Goal: Information Seeking & Learning: Compare options

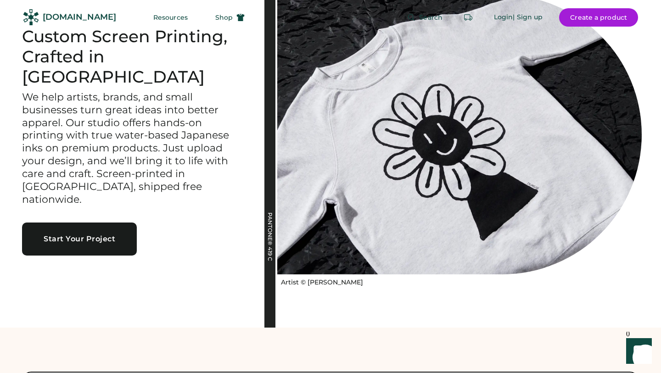
scroll to position [58, 0]
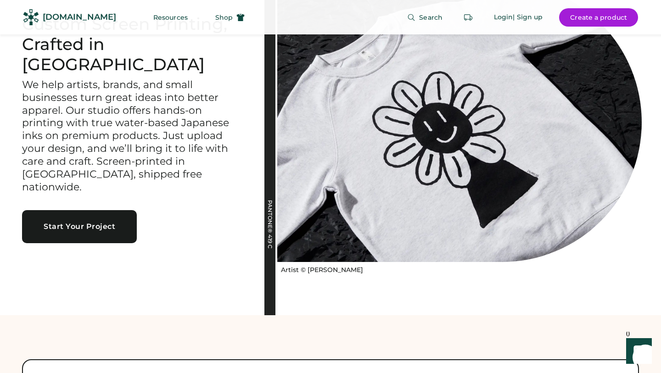
click at [639, 345] on icon "Launch Front Chat" at bounding box center [640, 352] width 26 height 26
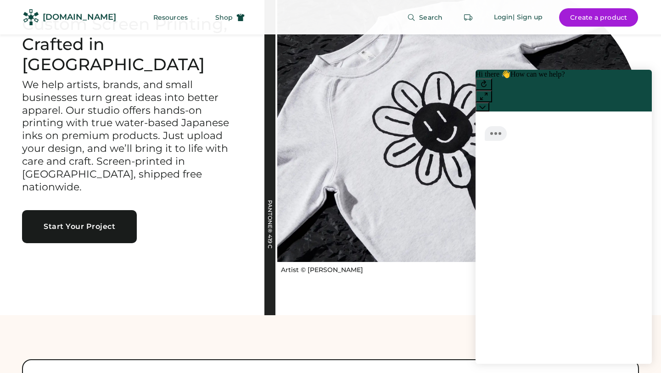
scroll to position [0, 0]
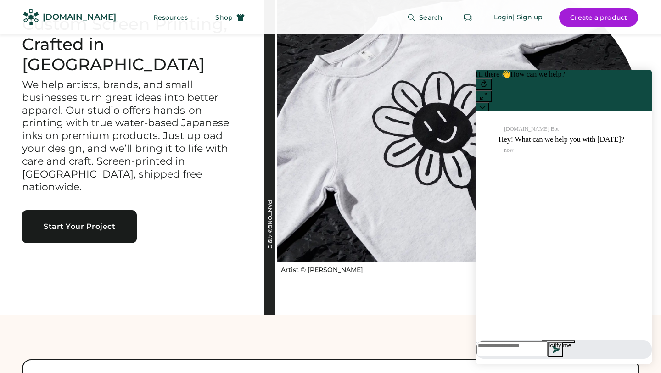
click at [509, 354] on textarea at bounding box center [512, 349] width 71 height 15
type textarea "*"
click at [229, 282] on div "Custom Screen Printing, Crafted in Portland We help artists, brands, and small …" at bounding box center [132, 128] width 265 height 373
click at [486, 104] on icon at bounding box center [483, 107] width 6 height 6
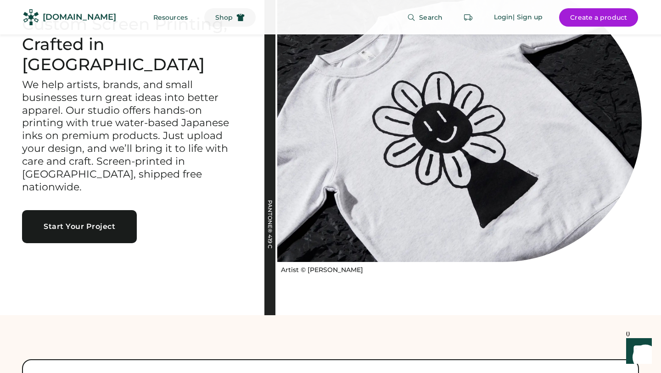
click at [237, 15] on use at bounding box center [241, 17] width 8 height 7
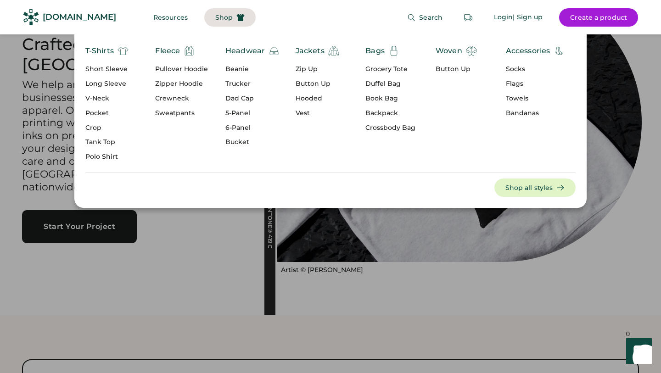
click at [309, 51] on div "Jackets" at bounding box center [310, 50] width 29 height 11
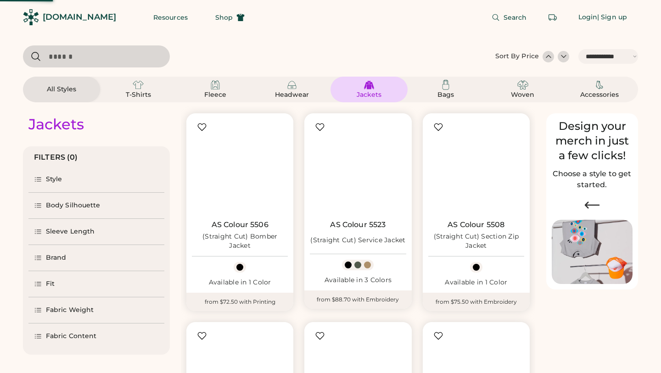
select select "*****"
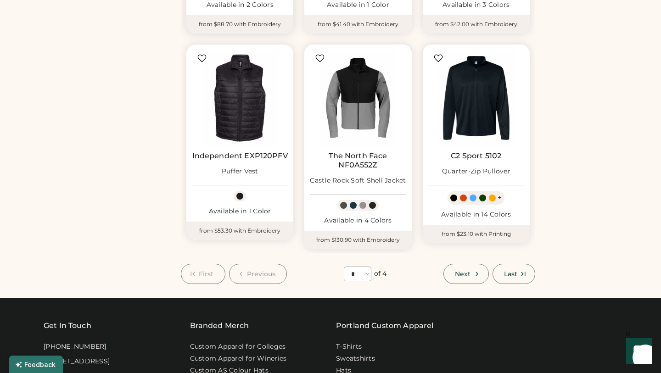
scroll to position [693, 0]
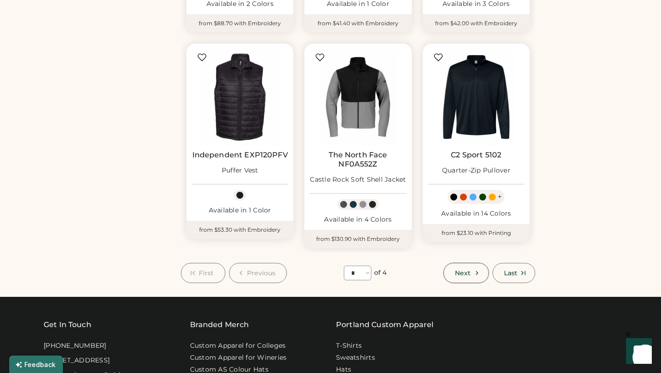
click at [470, 270] on span "Next" at bounding box center [463, 273] width 16 height 6
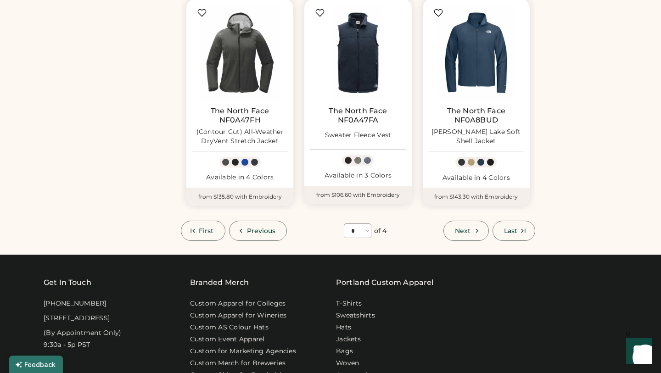
scroll to position [725, 0]
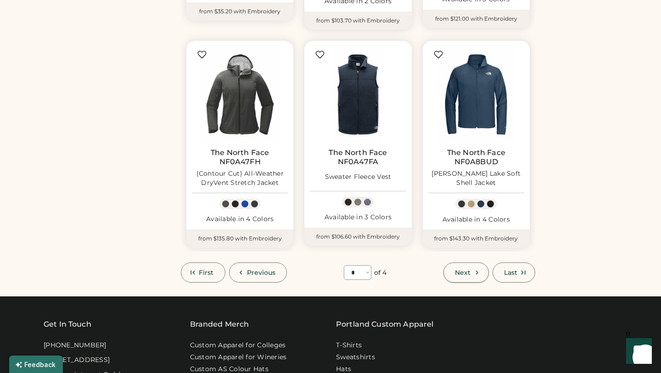
click at [466, 270] on span "Next" at bounding box center [463, 273] width 16 height 6
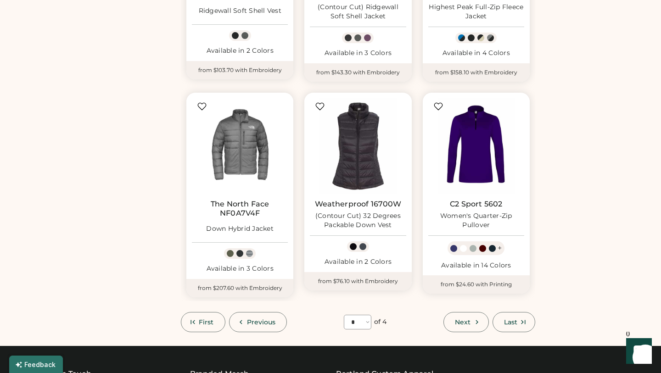
scroll to position [691, 0]
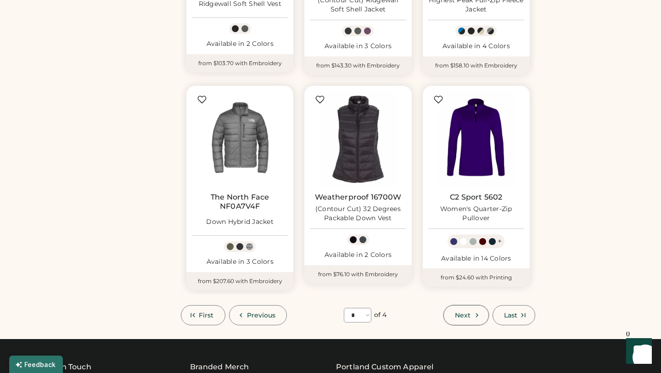
click at [475, 311] on icon at bounding box center [477, 315] width 8 height 8
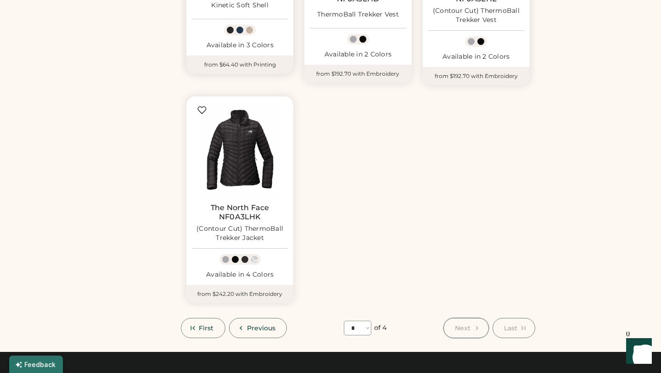
scroll to position [456, 0]
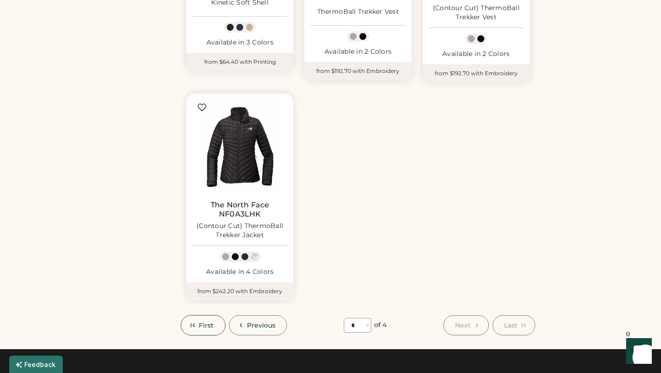
click at [209, 322] on span "First" at bounding box center [206, 325] width 15 height 6
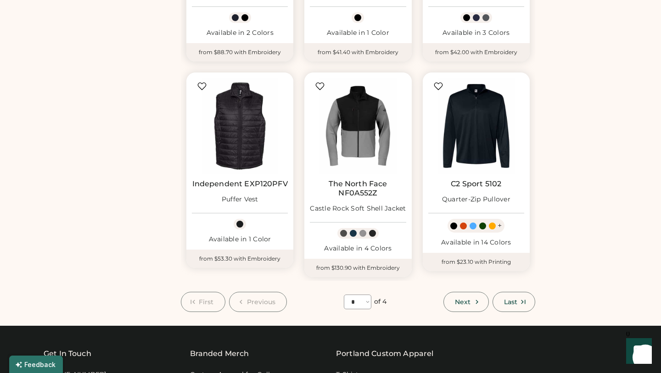
scroll to position [665, 0]
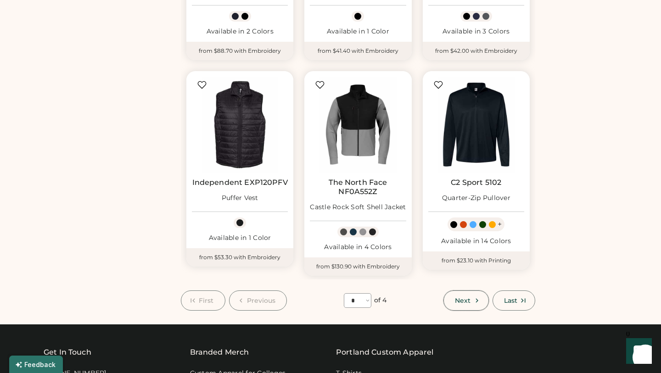
click at [480, 300] on icon at bounding box center [477, 301] width 8 height 8
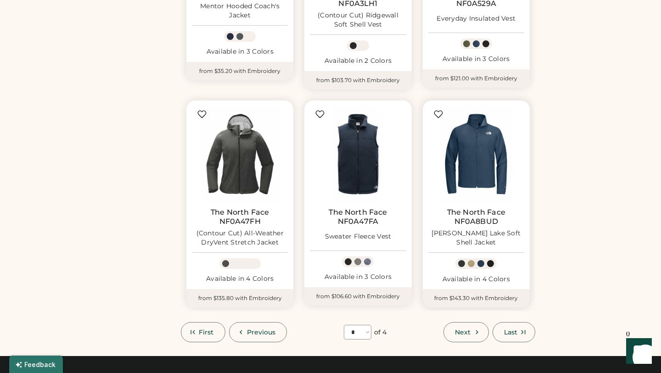
scroll to position [40, 0]
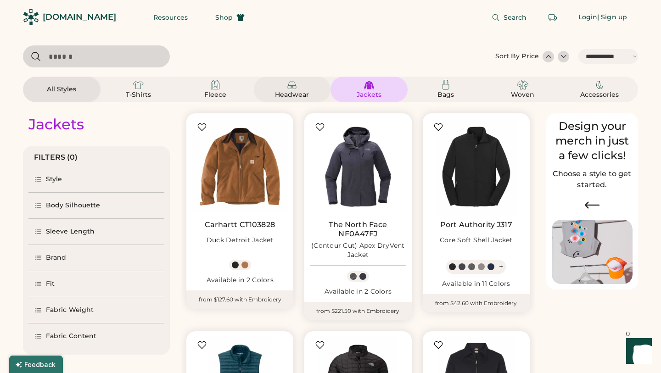
click at [288, 87] on img at bounding box center [292, 84] width 11 height 11
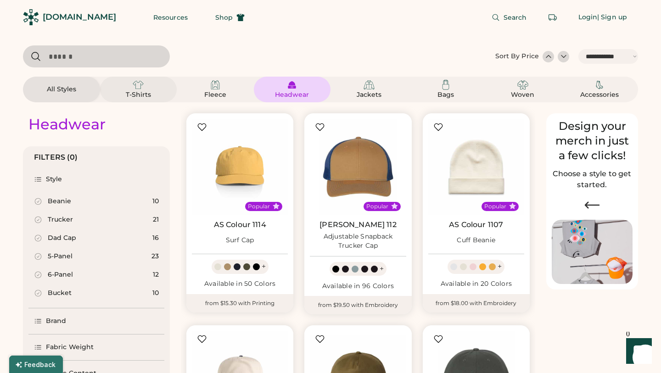
click at [136, 88] on img at bounding box center [138, 84] width 11 height 11
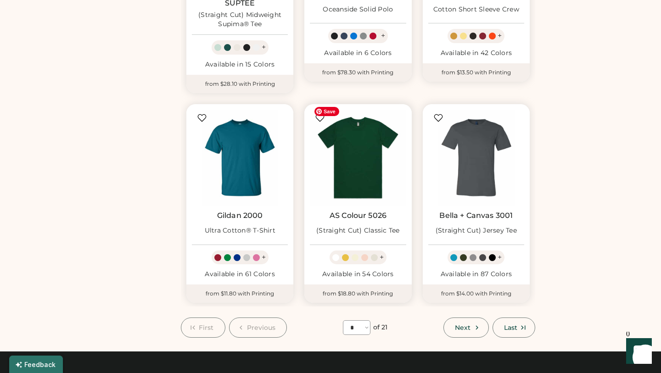
scroll to position [663, 0]
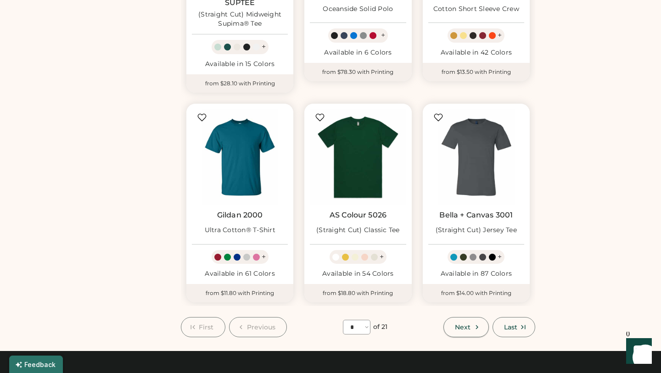
click at [471, 324] on span "Next" at bounding box center [463, 327] width 16 height 6
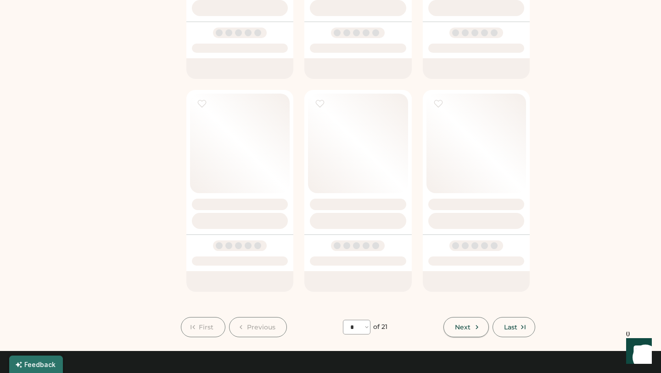
select select "*"
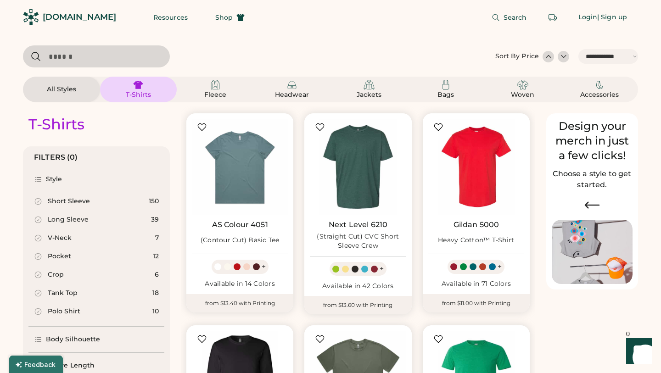
click at [92, 60] on input "input" at bounding box center [96, 56] width 147 height 22
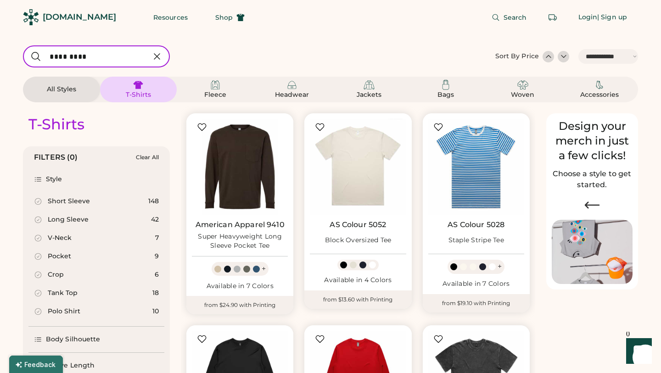
type input "*********"
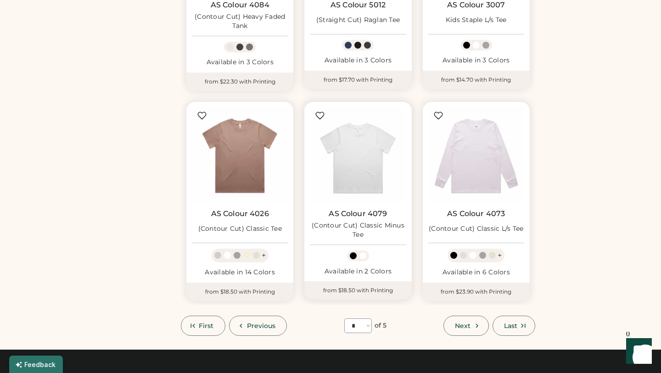
scroll to position [644, 0]
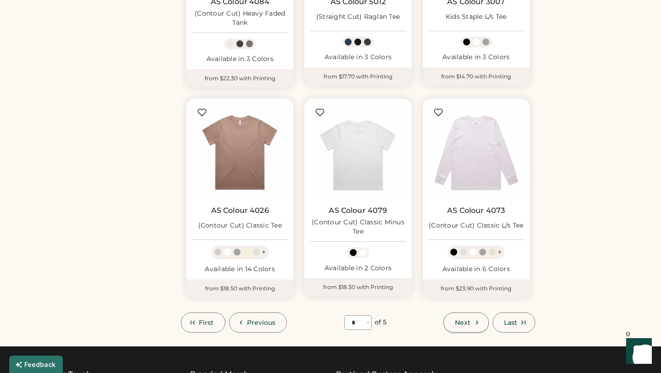
click at [477, 319] on icon at bounding box center [477, 323] width 8 height 8
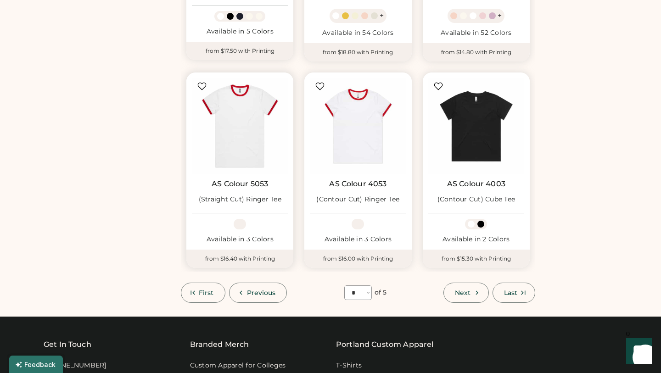
scroll to position [690, 0]
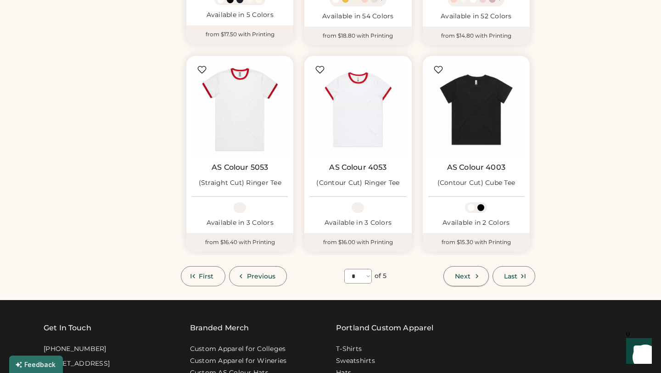
click at [470, 280] on button "Next" at bounding box center [466, 276] width 45 height 20
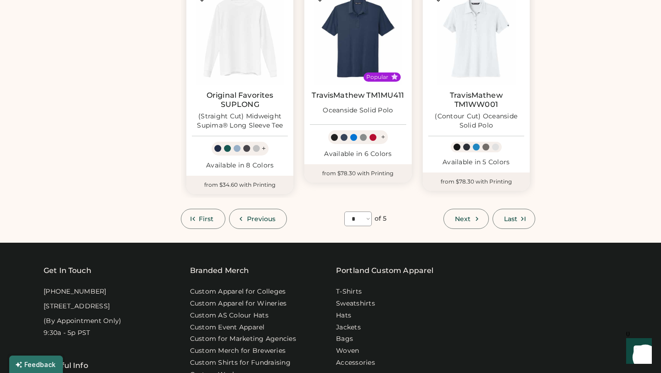
scroll to position [833, 0]
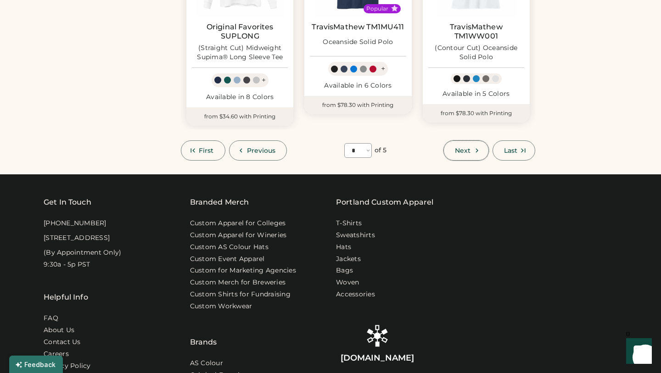
click at [460, 147] on span "Next" at bounding box center [463, 150] width 16 height 6
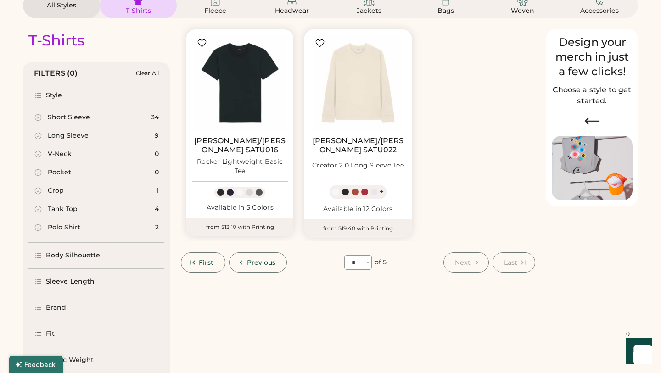
scroll to position [68, 0]
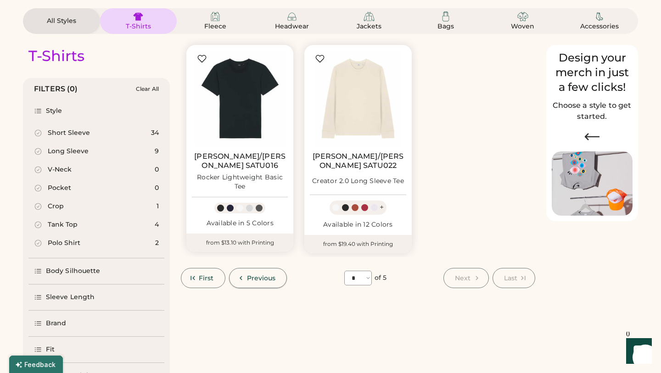
click at [258, 268] on button "Previous" at bounding box center [258, 278] width 58 height 20
select select "*"
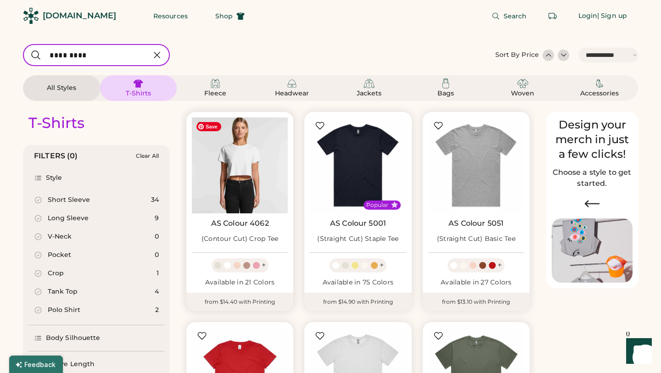
scroll to position [0, 0]
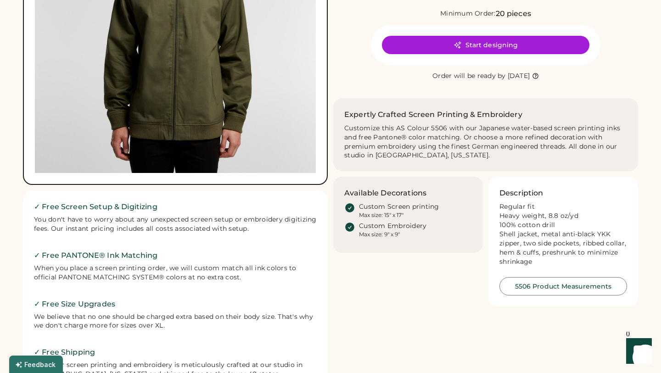
scroll to position [199, 0]
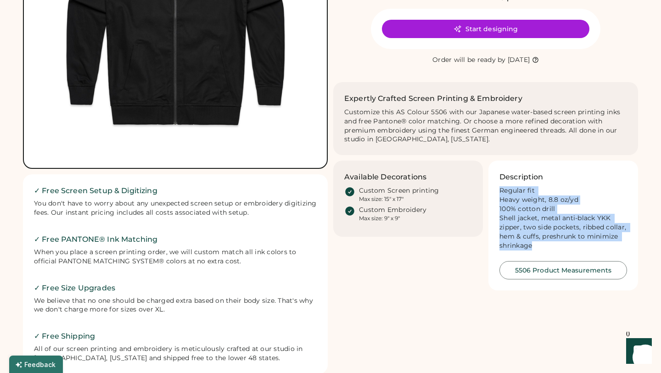
drag, startPoint x: 537, startPoint y: 247, endPoint x: 497, endPoint y: 188, distance: 71.4
click at [497, 188] on div "Description Regular fit Heavy weight, 8.8 oz/yd 100% cotton drill Shell jacket,…" at bounding box center [564, 226] width 150 height 130
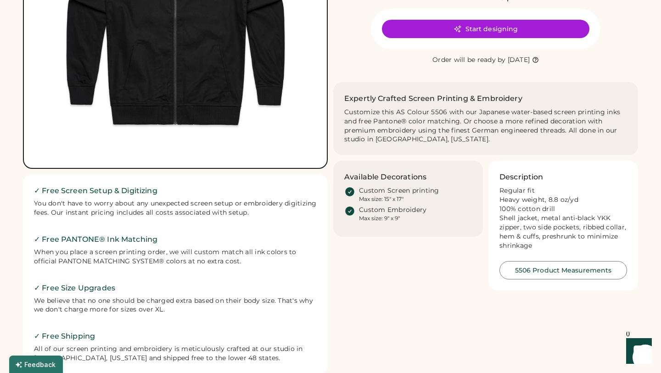
click at [522, 201] on div "Regular fit Heavy weight, 8.8 oz/yd 100% cotton drill Shell jacket, metal anti-…" at bounding box center [564, 218] width 128 height 64
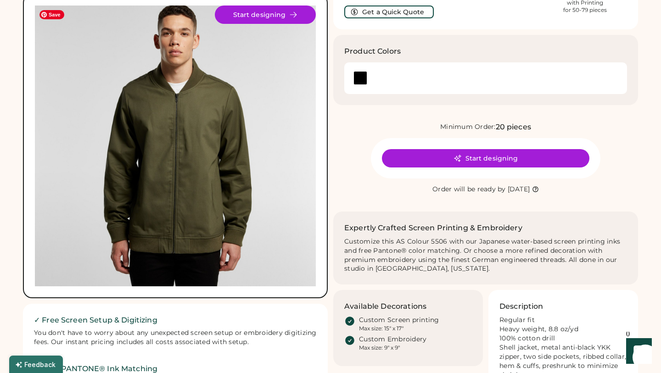
scroll to position [0, 0]
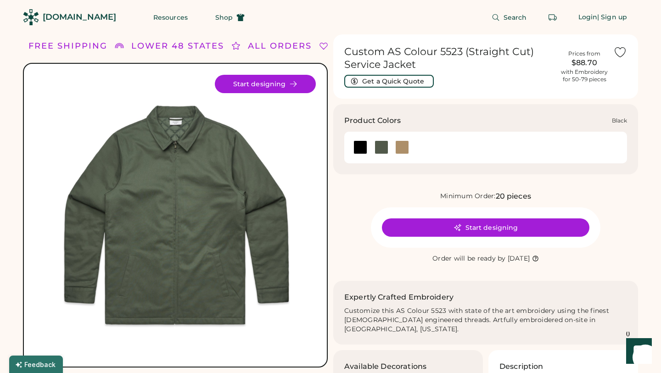
click at [362, 149] on div at bounding box center [361, 148] width 14 height 14
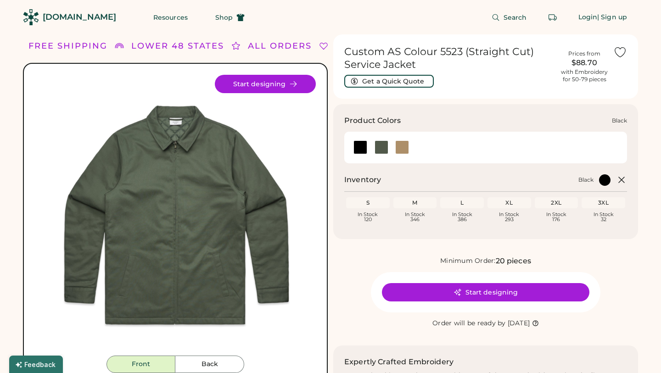
click at [362, 149] on div at bounding box center [361, 148] width 14 height 14
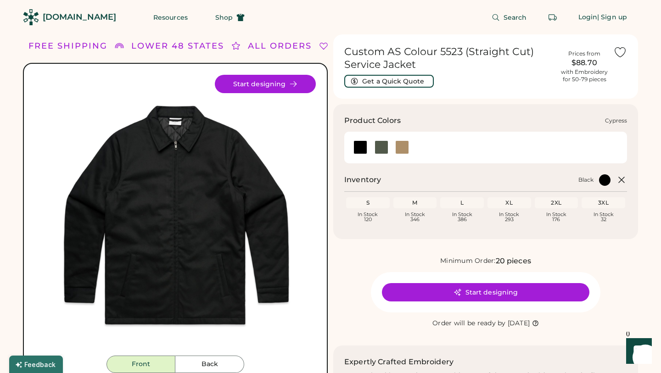
click at [379, 147] on div at bounding box center [382, 148] width 14 height 14
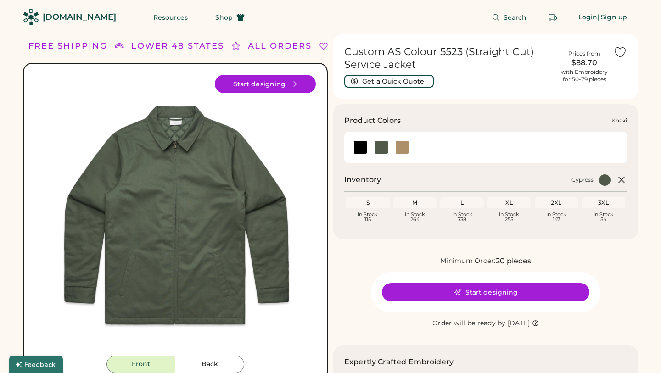
click at [403, 152] on div at bounding box center [403, 148] width 14 height 14
click at [381, 151] on div at bounding box center [382, 148] width 14 height 14
click at [359, 147] on div at bounding box center [361, 148] width 14 height 14
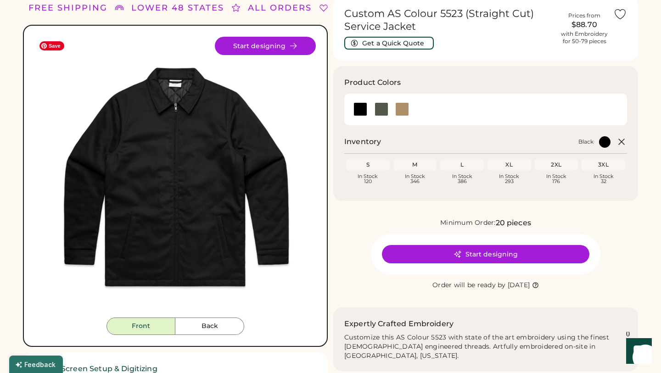
scroll to position [107, 0]
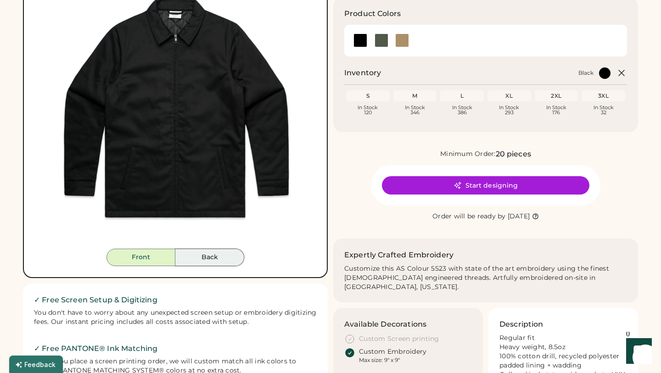
click at [214, 255] on button "Back" at bounding box center [209, 257] width 69 height 17
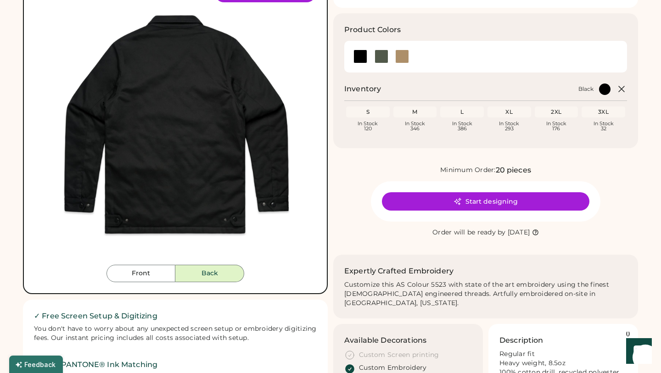
scroll to position [89, 0]
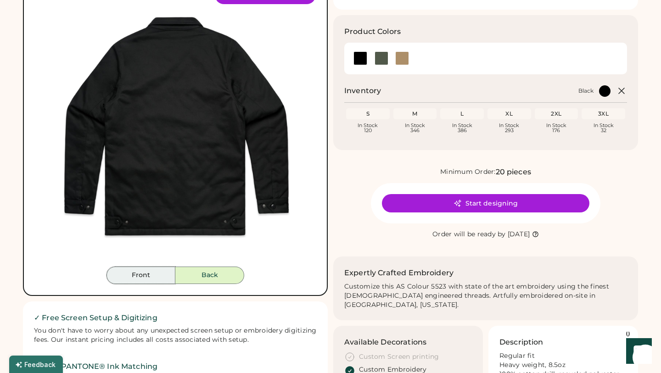
click at [159, 280] on button "Front" at bounding box center [141, 275] width 69 height 17
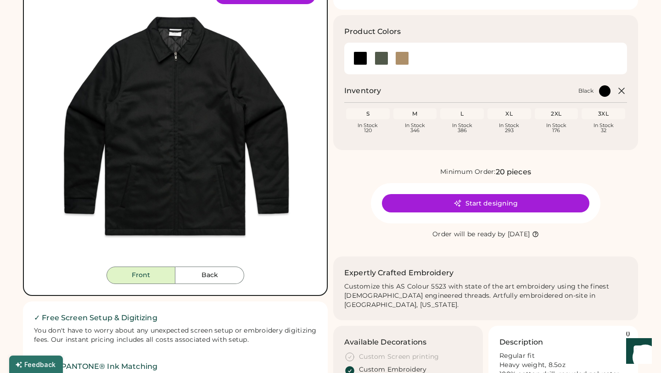
scroll to position [0, 0]
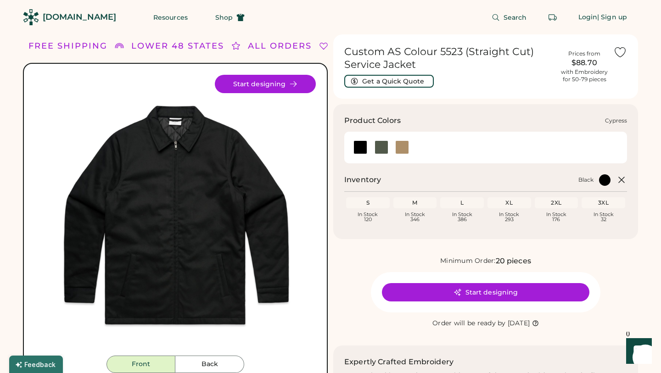
click at [380, 148] on div at bounding box center [382, 148] width 14 height 14
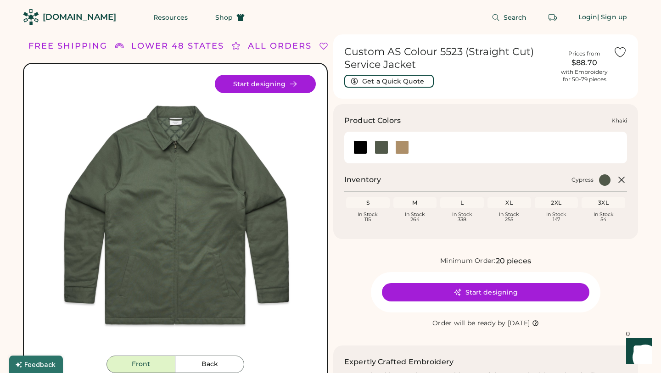
click at [406, 146] on div at bounding box center [403, 148] width 14 height 14
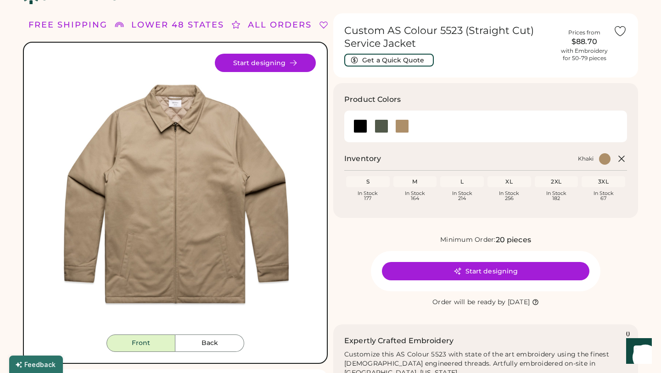
scroll to position [20, 0]
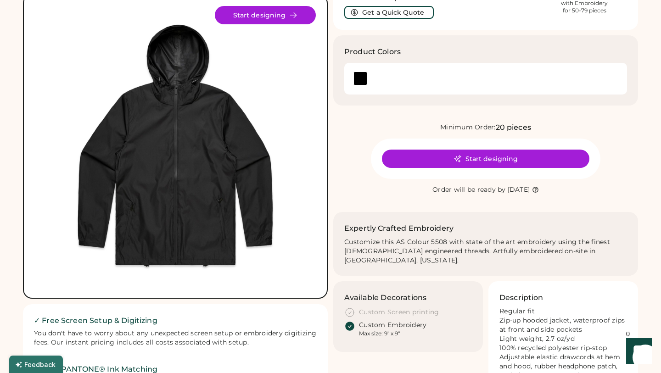
scroll to position [70, 0]
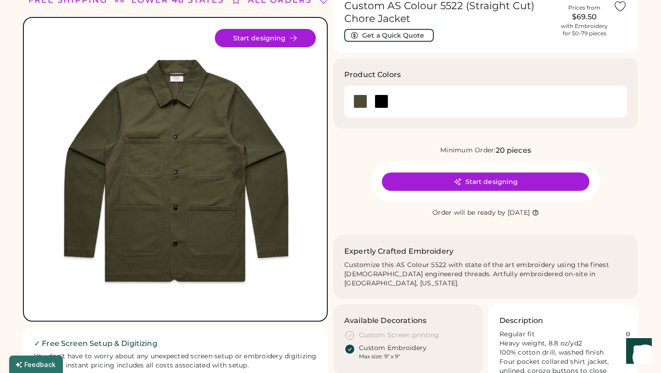
scroll to position [100, 0]
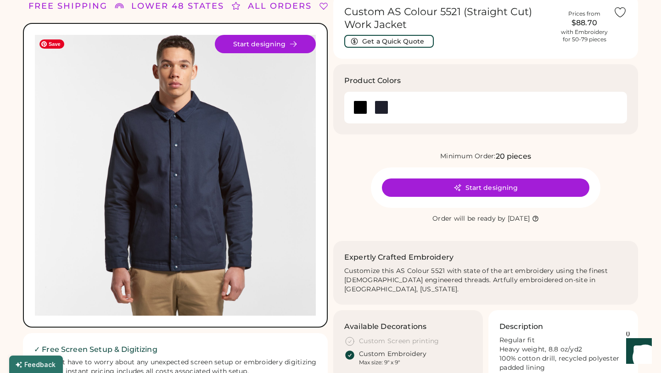
scroll to position [38, 0]
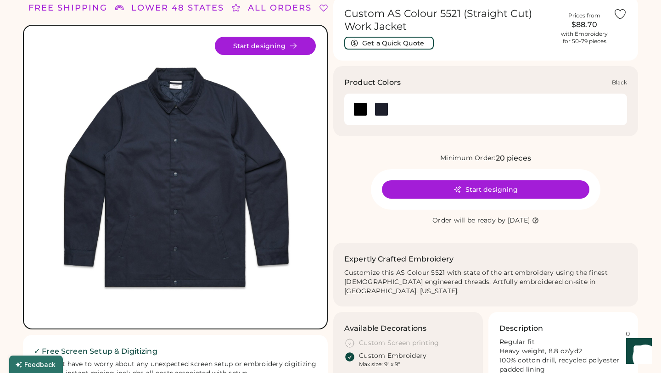
click at [364, 110] on div at bounding box center [361, 109] width 14 height 14
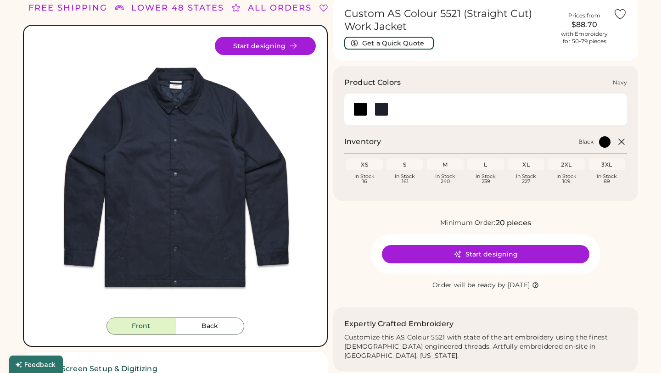
click at [385, 107] on div at bounding box center [382, 109] width 14 height 14
click at [363, 108] on div at bounding box center [361, 109] width 14 height 14
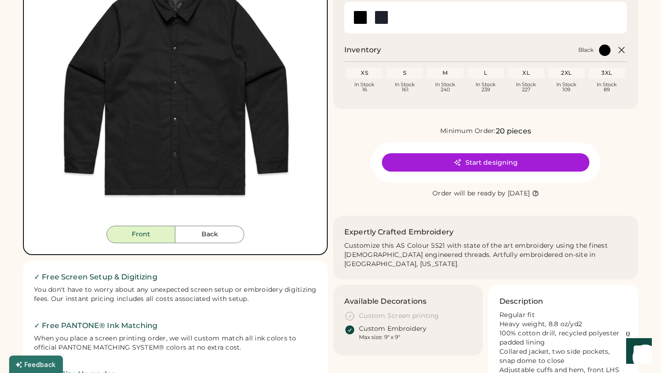
scroll to position [130, 0]
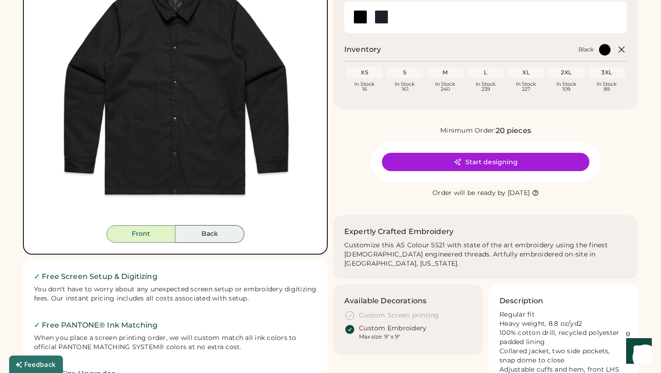
click at [226, 239] on button "Back" at bounding box center [209, 234] width 69 height 17
click at [174, 234] on button "Front" at bounding box center [141, 234] width 69 height 17
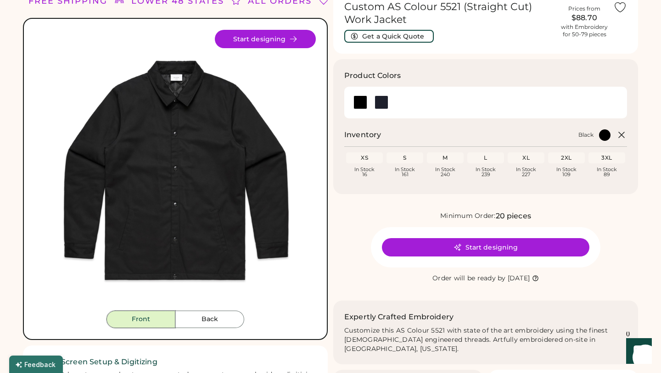
scroll to position [17, 0]
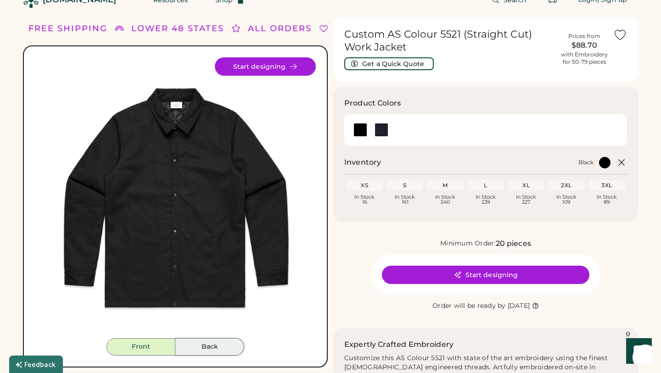
click at [205, 348] on button "Back" at bounding box center [209, 347] width 69 height 17
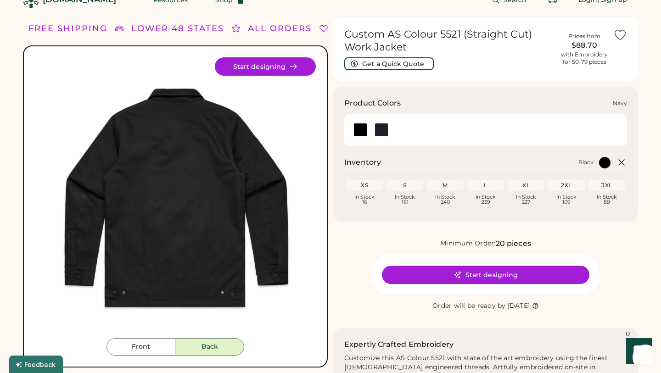
click at [384, 127] on div at bounding box center [382, 130] width 14 height 14
click at [384, 128] on div at bounding box center [382, 130] width 14 height 14
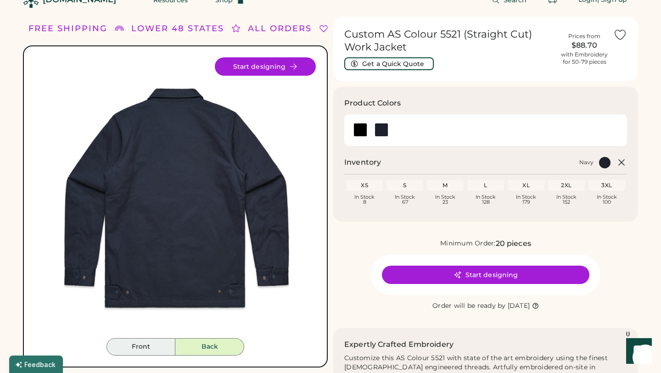
click at [145, 348] on button "Front" at bounding box center [141, 347] width 69 height 17
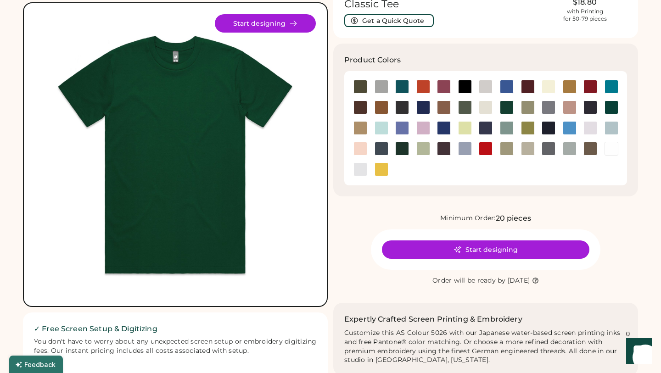
scroll to position [41, 0]
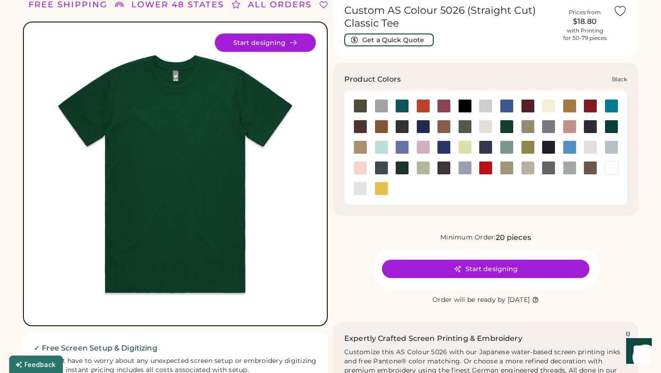
click at [468, 106] on div at bounding box center [465, 106] width 14 height 14
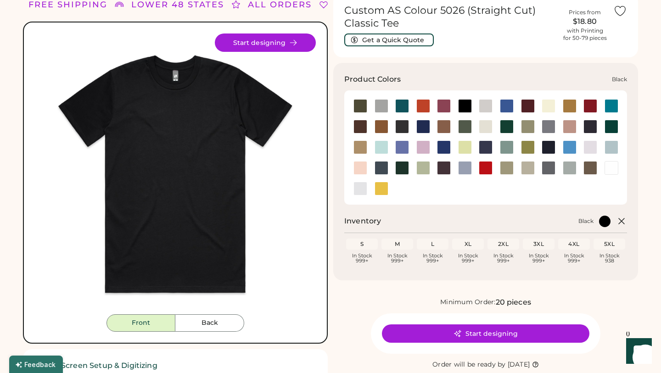
click at [468, 106] on div at bounding box center [465, 106] width 14 height 14
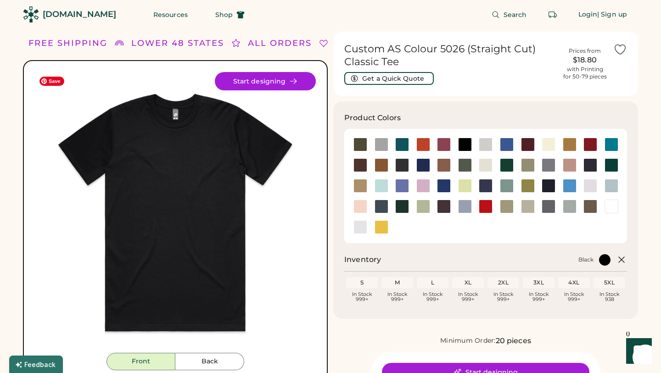
scroll to position [9, 0]
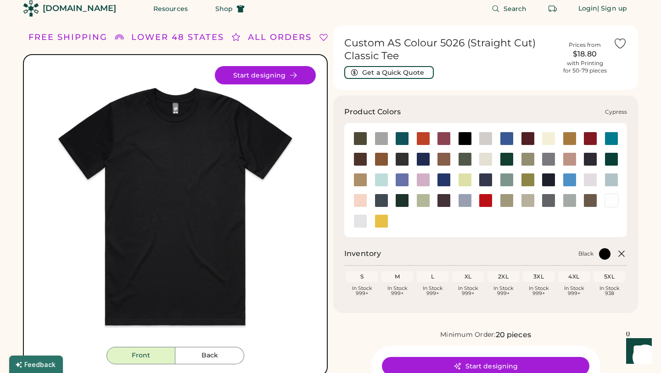
click at [471, 164] on div at bounding box center [465, 160] width 14 height 14
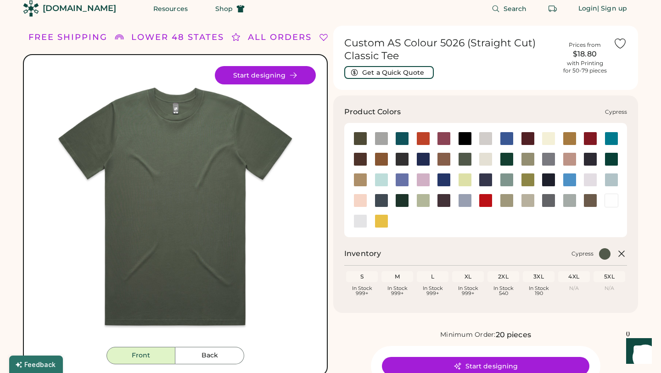
click at [461, 156] on div at bounding box center [465, 160] width 14 height 14
click at [508, 162] on div at bounding box center [507, 160] width 14 height 14
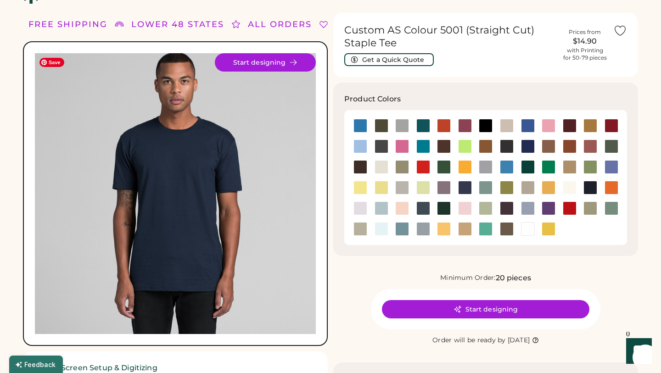
scroll to position [20, 0]
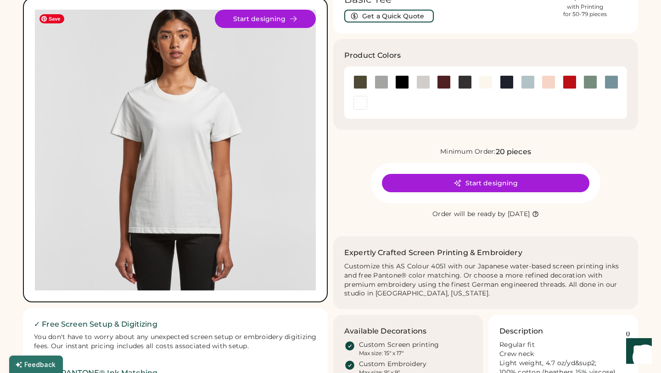
scroll to position [66, 0]
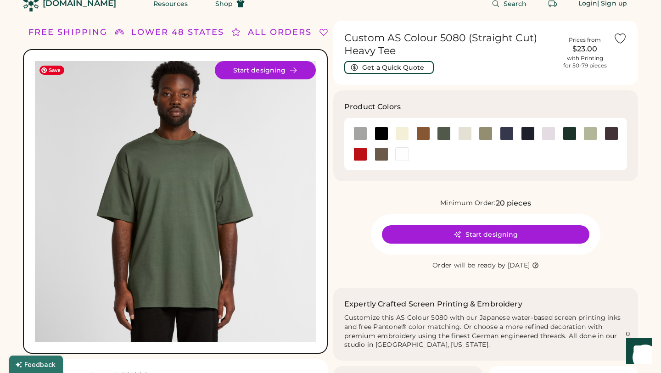
scroll to position [15, 0]
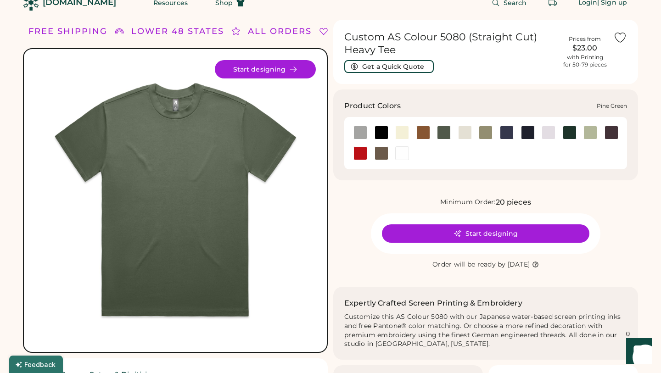
click at [569, 127] on div at bounding box center [570, 133] width 14 height 14
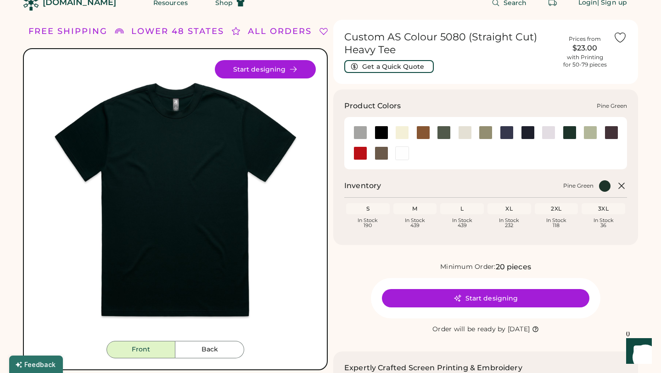
click at [570, 130] on div at bounding box center [570, 133] width 14 height 14
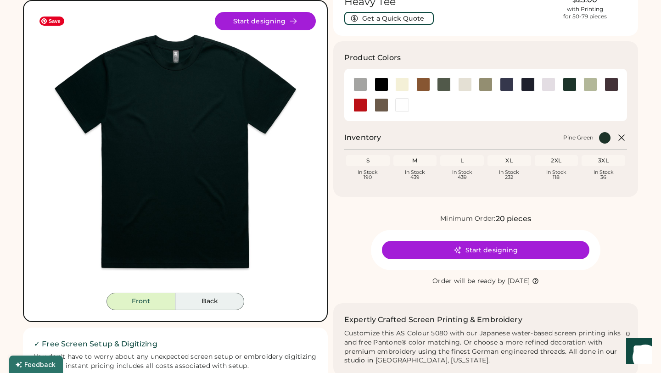
click at [219, 298] on button "Back" at bounding box center [209, 301] width 69 height 17
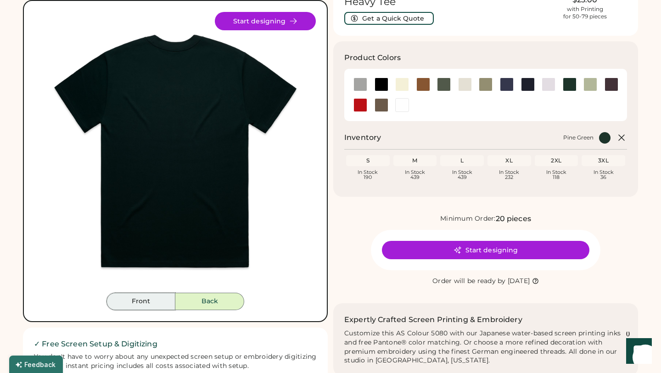
click at [140, 300] on button "Front" at bounding box center [141, 301] width 69 height 17
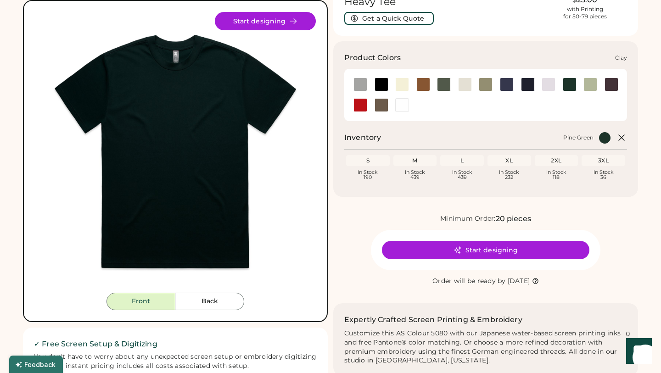
click at [423, 82] on div at bounding box center [424, 85] width 14 height 14
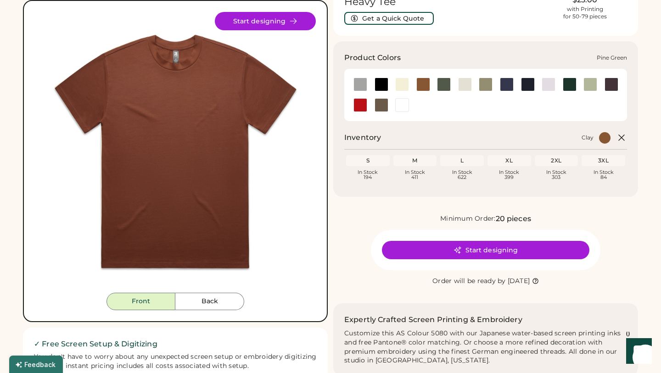
click at [571, 88] on div at bounding box center [570, 85] width 14 height 14
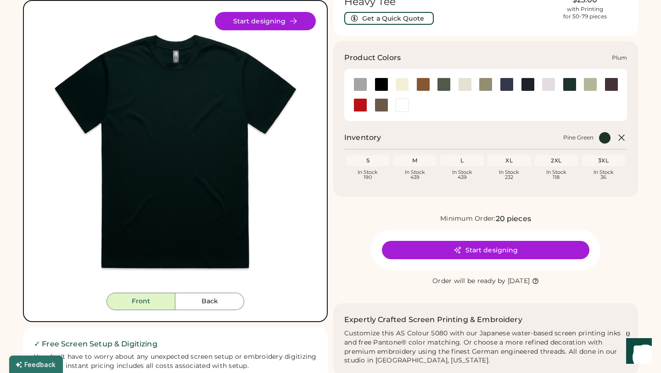
click at [615, 86] on div at bounding box center [612, 85] width 14 height 14
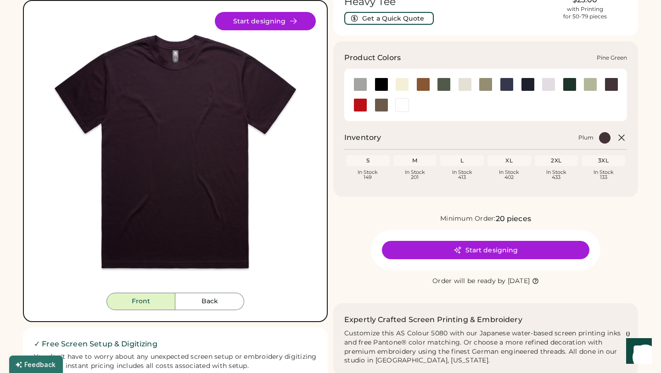
click at [571, 86] on div at bounding box center [570, 85] width 14 height 14
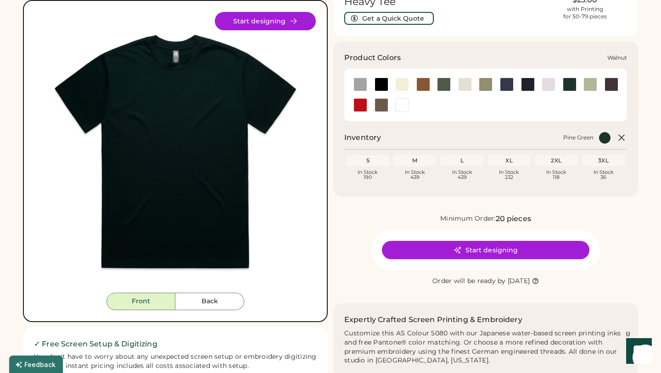
click at [378, 103] on div at bounding box center [382, 105] width 14 height 14
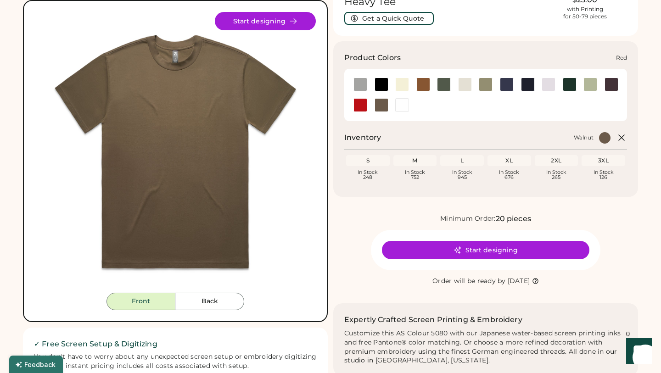
click at [360, 107] on div at bounding box center [361, 105] width 14 height 14
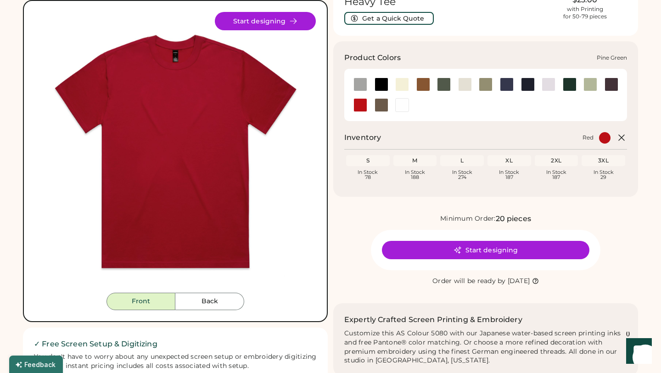
click at [570, 88] on div at bounding box center [570, 85] width 14 height 14
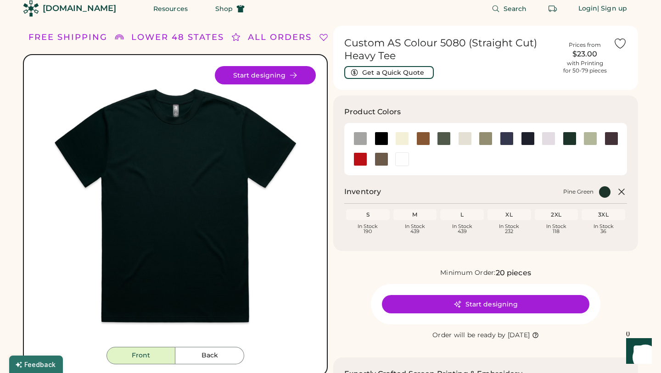
scroll to position [6, 0]
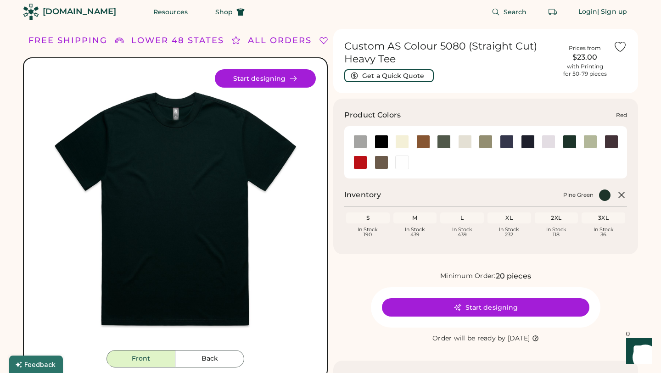
click at [357, 162] on div at bounding box center [361, 163] width 14 height 14
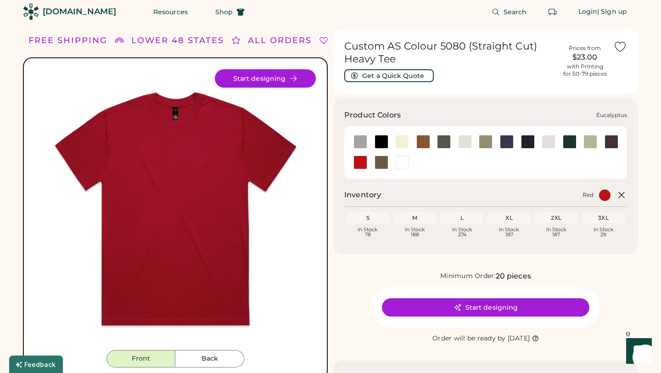
click at [486, 144] on div at bounding box center [486, 142] width 14 height 14
click at [531, 142] on div at bounding box center [528, 142] width 14 height 14
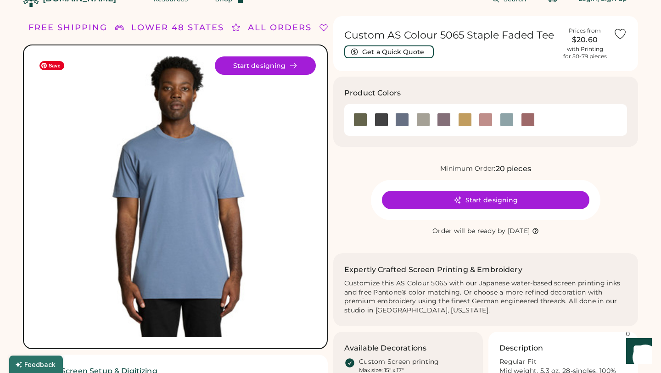
scroll to position [17, 0]
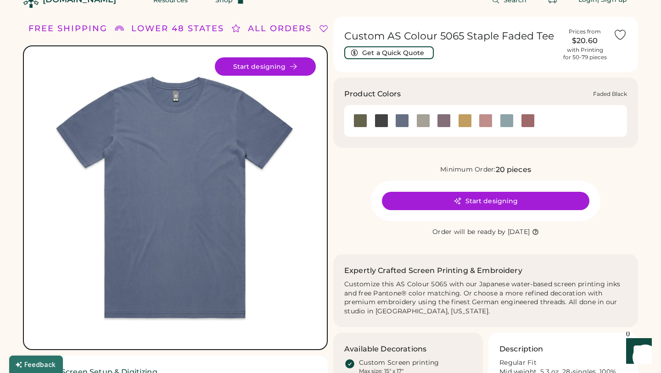
click at [379, 118] on div at bounding box center [382, 121] width 14 height 14
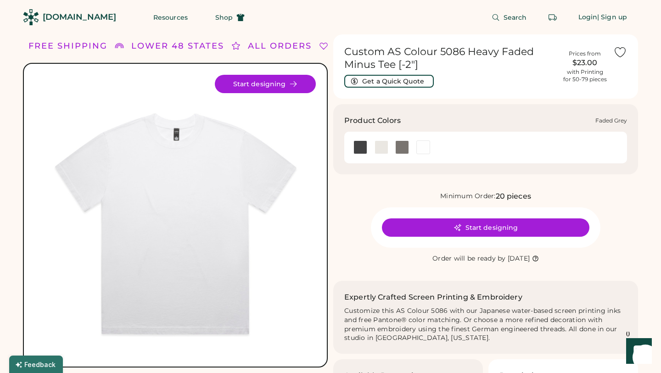
click at [405, 145] on div at bounding box center [403, 148] width 14 height 14
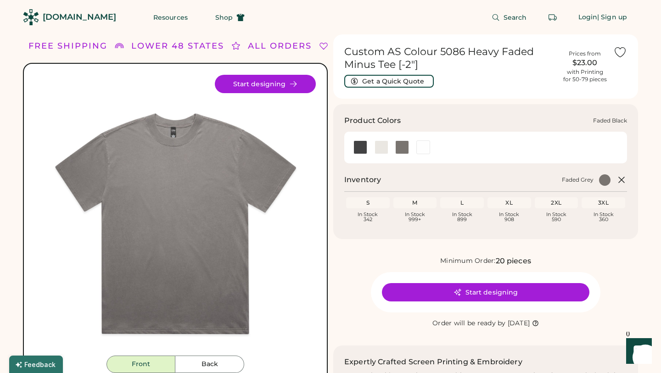
click at [362, 145] on div at bounding box center [361, 148] width 14 height 14
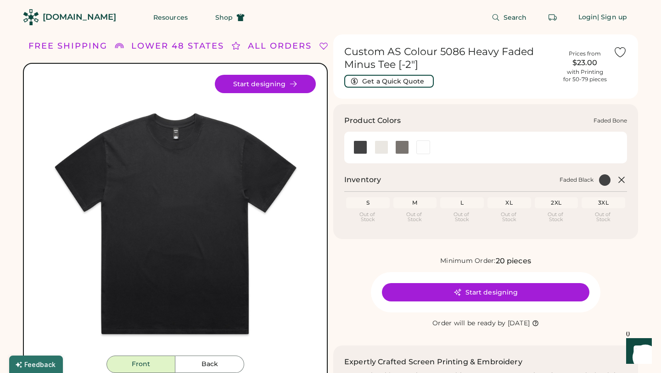
click at [382, 147] on div at bounding box center [382, 148] width 14 height 14
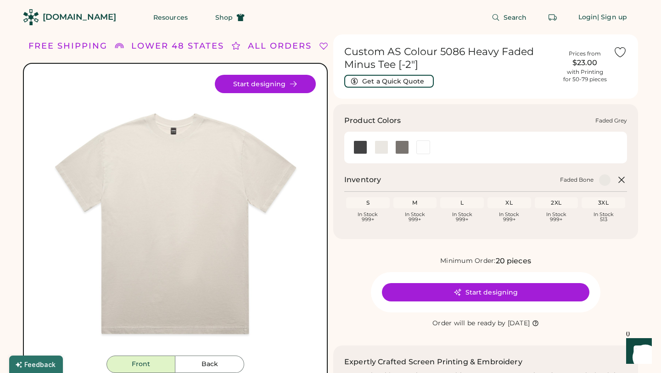
click at [403, 150] on div at bounding box center [403, 148] width 14 height 14
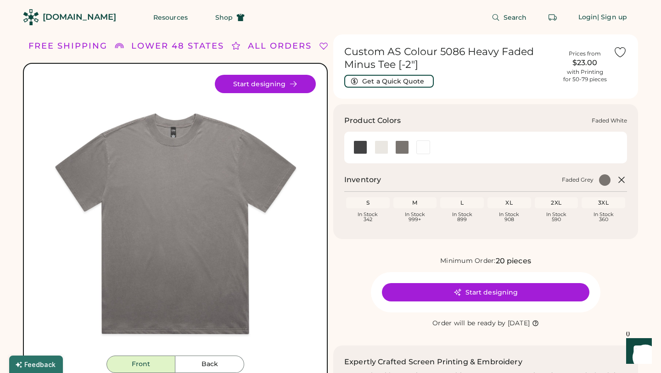
click at [425, 145] on div at bounding box center [424, 148] width 14 height 14
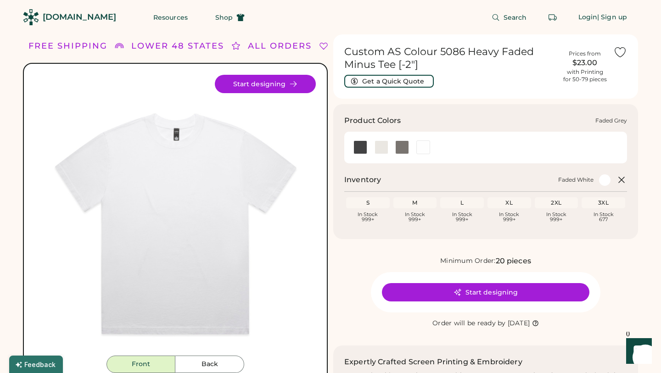
click at [403, 144] on div at bounding box center [403, 148] width 14 height 14
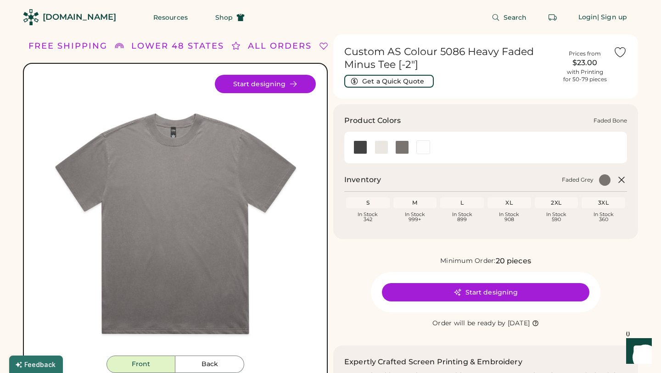
click at [382, 145] on div at bounding box center [382, 148] width 14 height 14
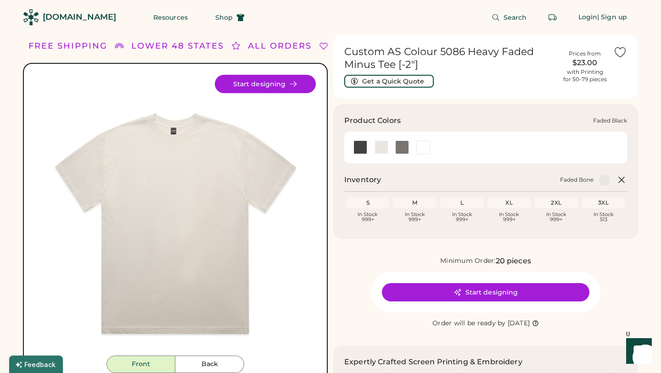
click at [361, 147] on div at bounding box center [361, 148] width 14 height 14
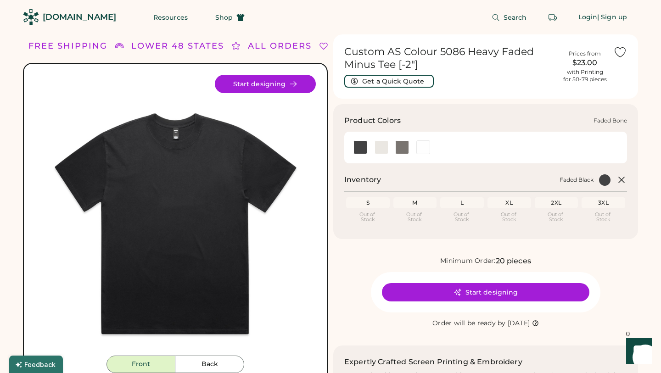
click at [378, 147] on div at bounding box center [382, 148] width 14 height 14
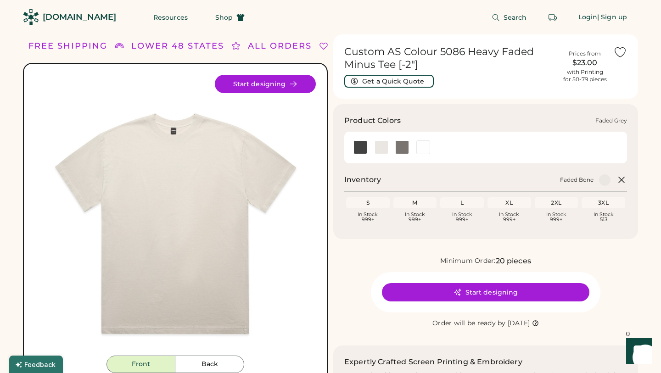
click at [401, 147] on div at bounding box center [403, 148] width 14 height 14
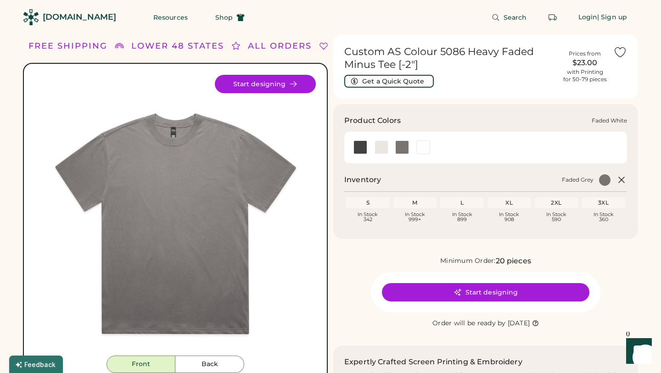
click at [422, 149] on div at bounding box center [424, 148] width 14 height 14
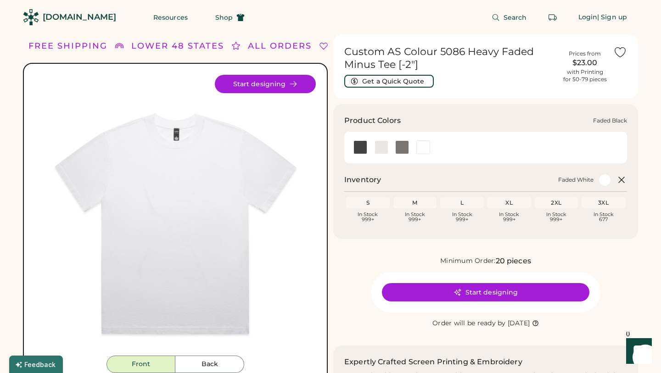
click at [361, 148] on div at bounding box center [361, 148] width 14 height 14
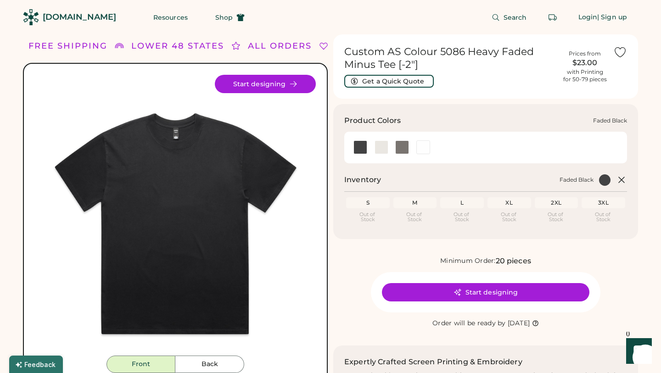
click at [363, 145] on div at bounding box center [361, 148] width 14 height 14
click at [367, 150] on div at bounding box center [361, 148] width 14 height 14
click at [379, 148] on div at bounding box center [382, 148] width 14 height 14
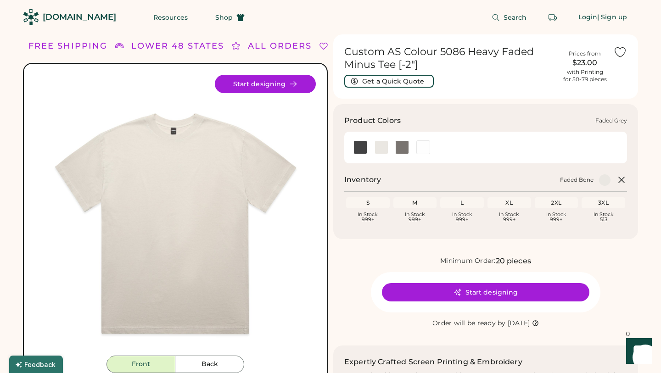
click at [403, 149] on div at bounding box center [403, 148] width 14 height 14
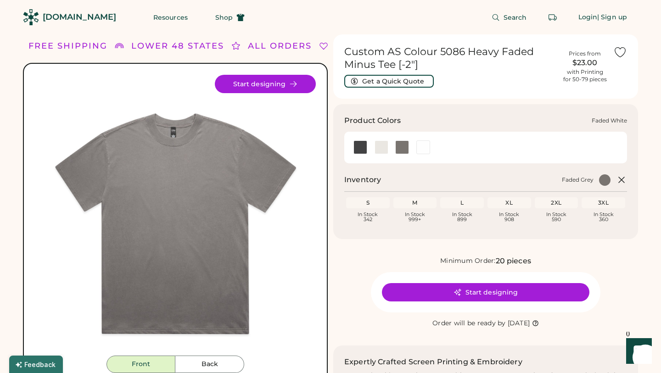
click at [429, 150] on div at bounding box center [424, 148] width 14 height 14
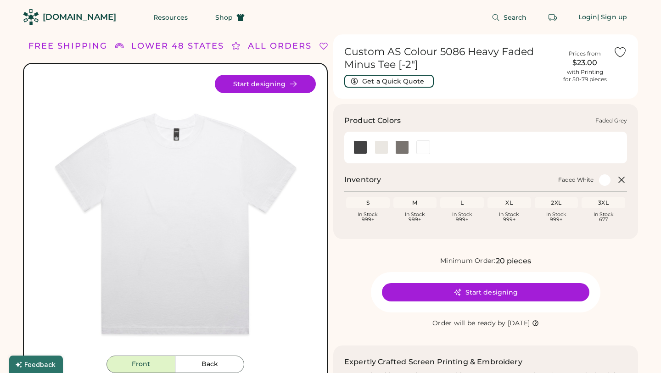
click at [400, 150] on div at bounding box center [403, 148] width 14 height 14
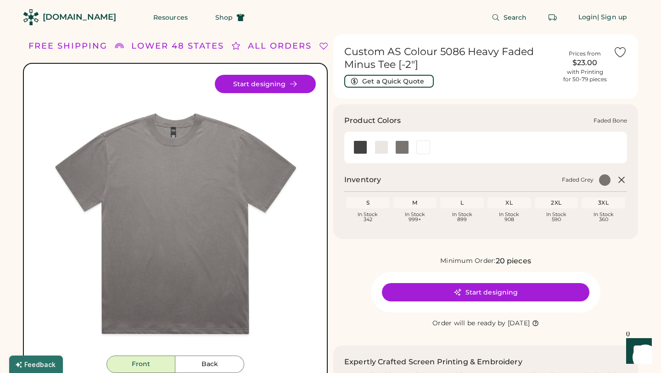
click at [384, 150] on div at bounding box center [382, 148] width 14 height 14
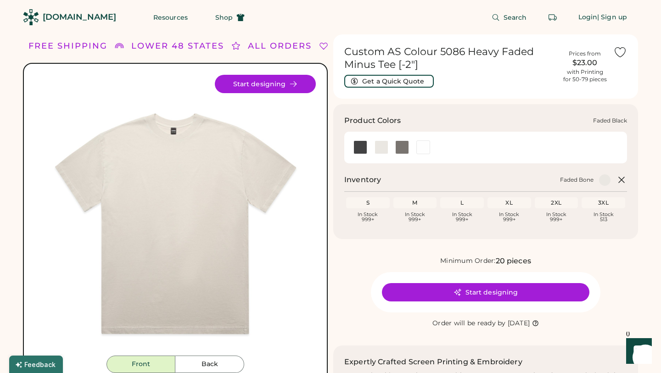
click at [362, 149] on div at bounding box center [361, 148] width 14 height 14
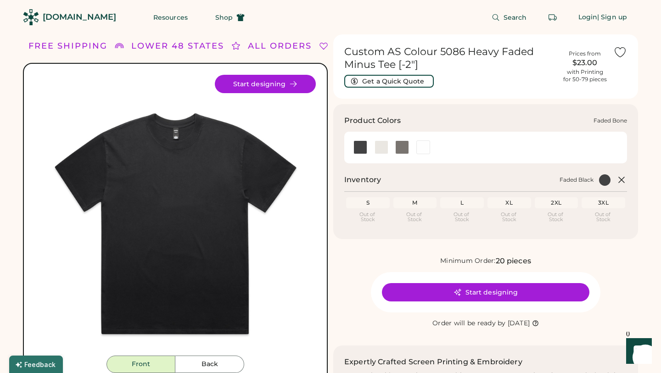
click at [380, 144] on div at bounding box center [382, 148] width 14 height 14
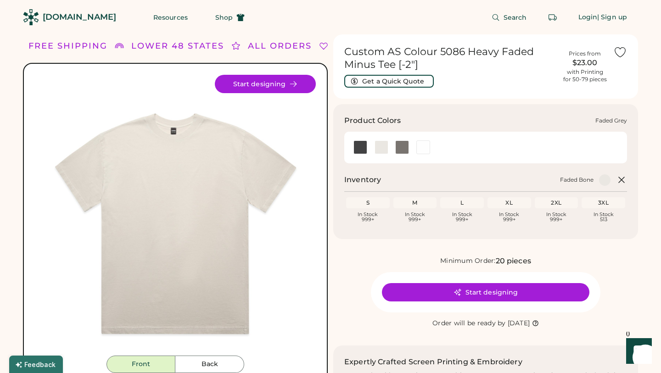
click at [394, 149] on div at bounding box center [402, 148] width 21 height 14
click at [403, 149] on div at bounding box center [403, 148] width 14 height 14
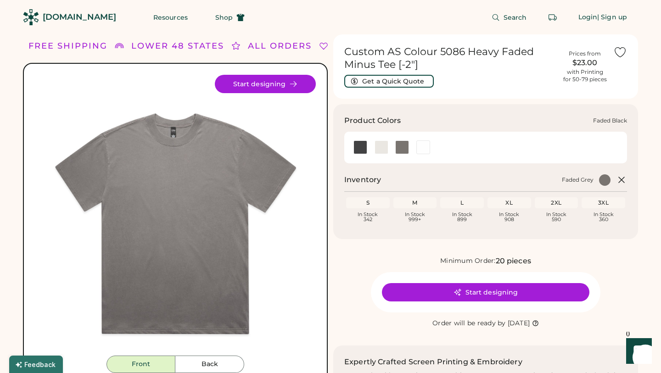
click at [363, 147] on div at bounding box center [361, 148] width 14 height 14
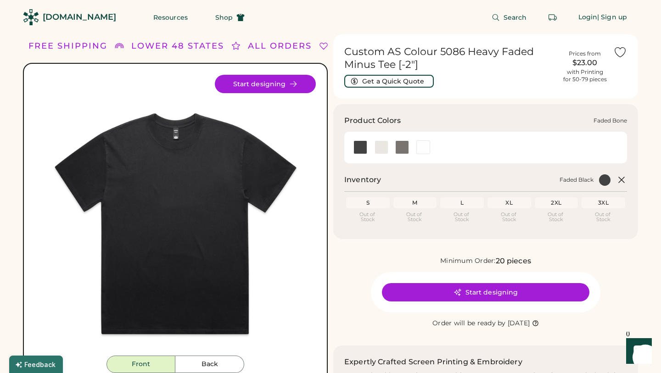
click at [387, 149] on div at bounding box center [382, 148] width 14 height 14
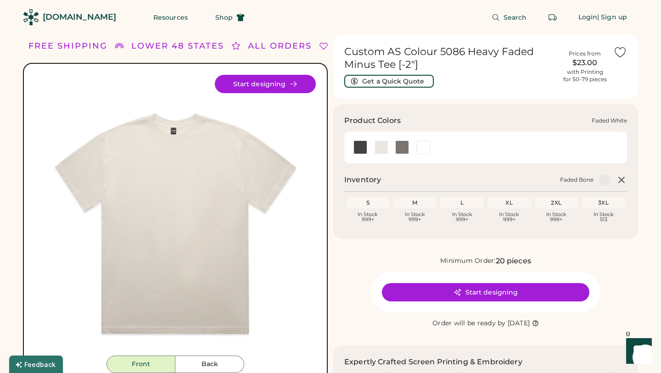
click at [425, 146] on div at bounding box center [424, 148] width 14 height 14
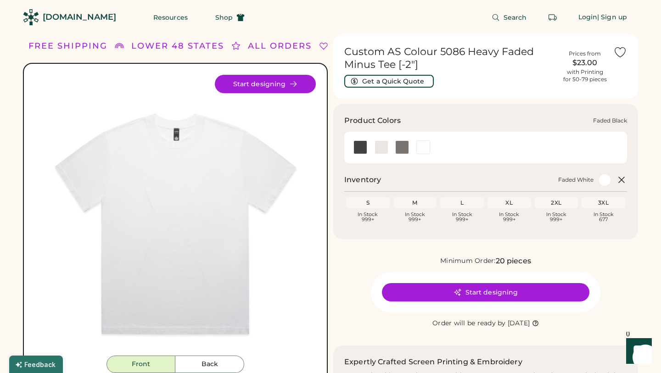
click at [357, 149] on div at bounding box center [361, 148] width 14 height 14
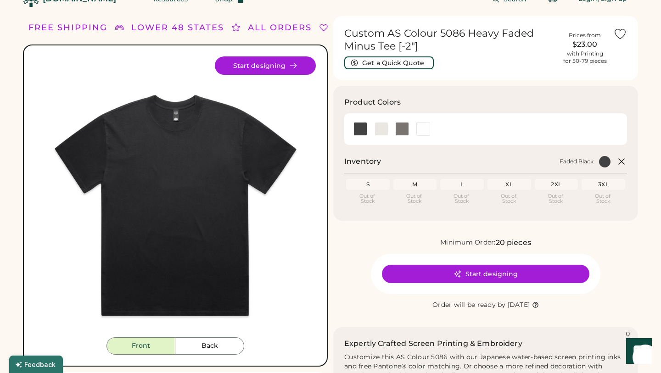
scroll to position [19, 0]
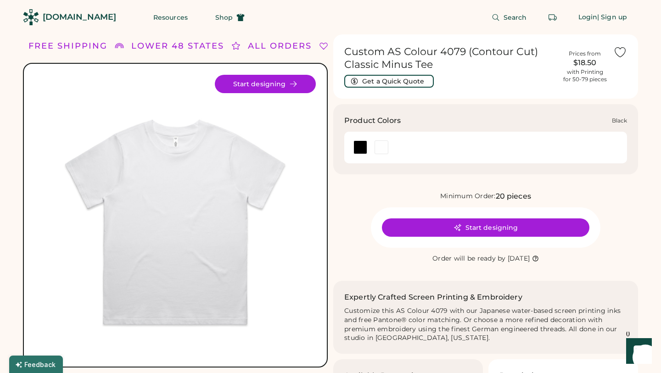
click at [362, 151] on div at bounding box center [361, 148] width 14 height 14
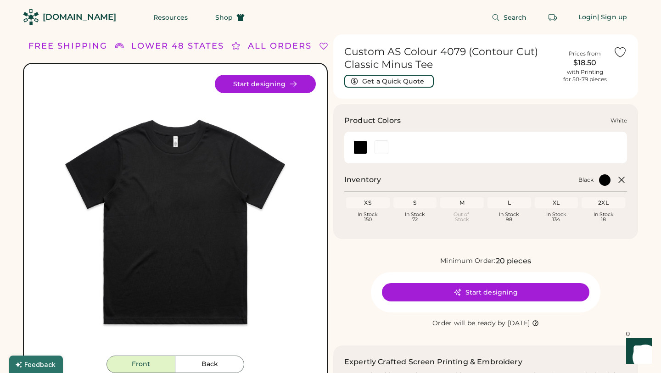
click at [389, 144] on div at bounding box center [381, 148] width 21 height 14
click at [387, 145] on div at bounding box center [382, 148] width 14 height 14
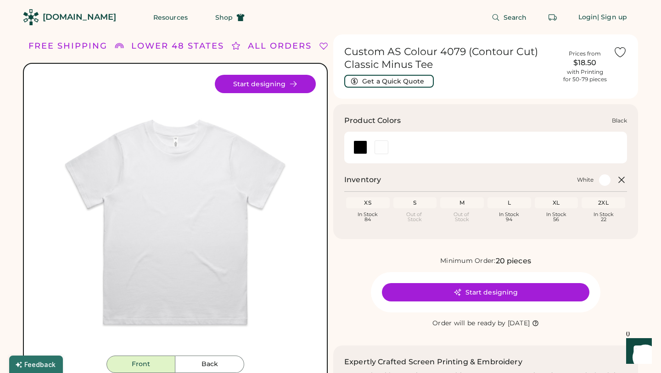
click at [361, 149] on div at bounding box center [361, 148] width 14 height 14
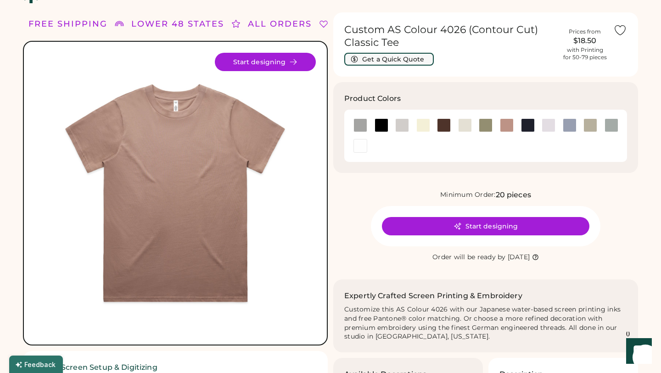
scroll to position [22, 0]
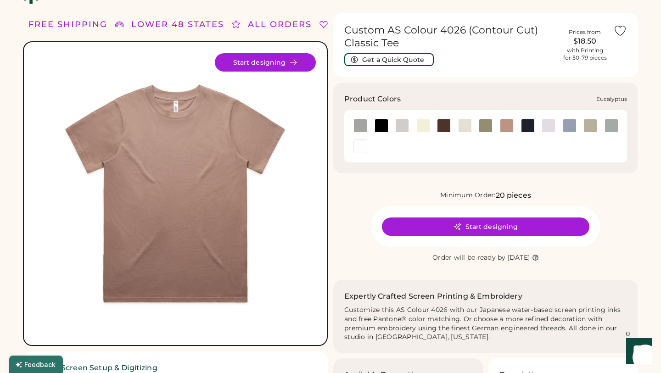
click at [486, 126] on div at bounding box center [486, 126] width 14 height 14
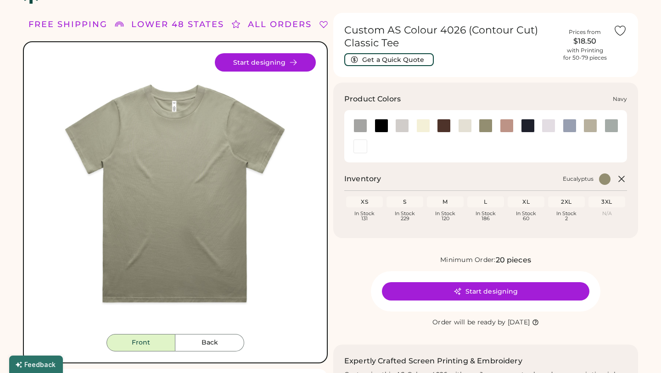
click at [528, 129] on div at bounding box center [528, 126] width 14 height 14
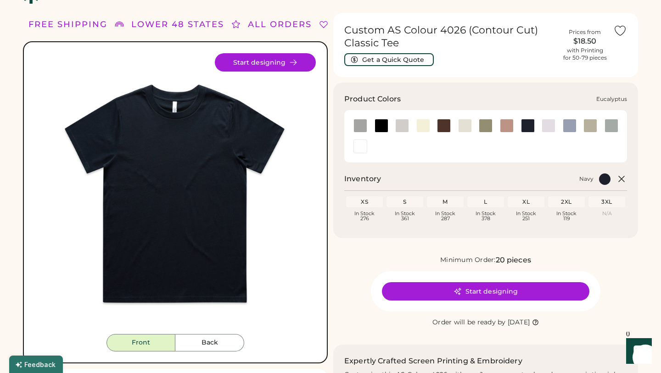
click at [486, 125] on div at bounding box center [486, 126] width 14 height 14
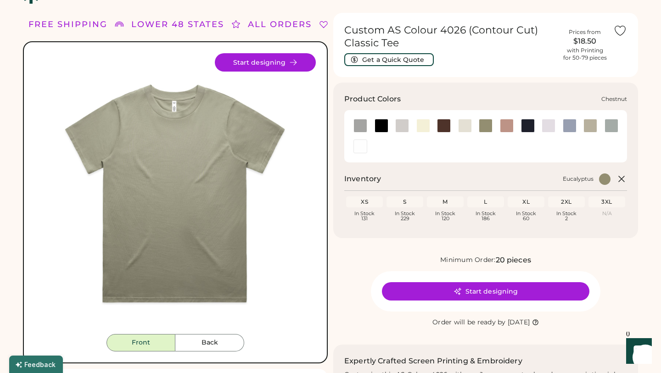
click at [446, 124] on div at bounding box center [444, 126] width 14 height 14
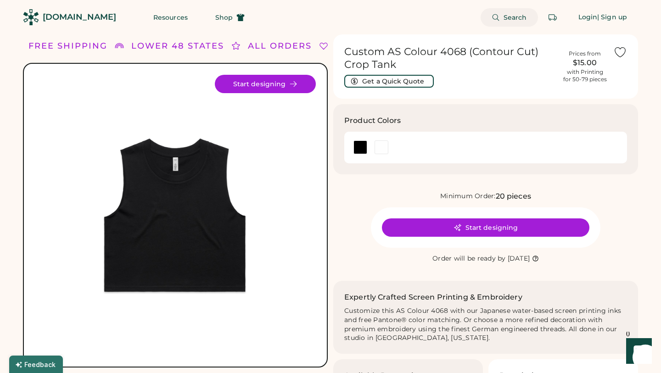
click at [516, 17] on span "Search" at bounding box center [515, 17] width 23 height 6
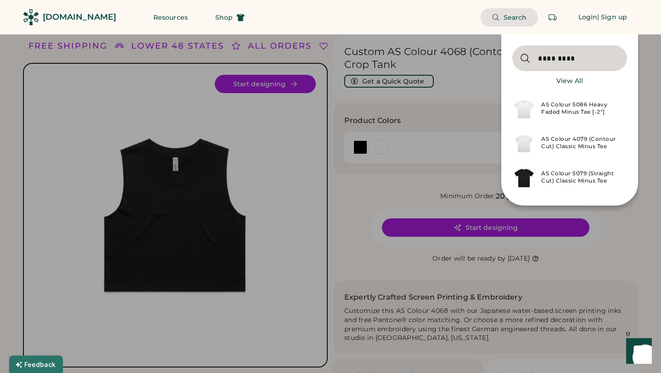
type input "*********"
click at [594, 175] on div "AS Colour 5079 (Straight Cut) Classic Minus Tee" at bounding box center [582, 177] width 80 height 15
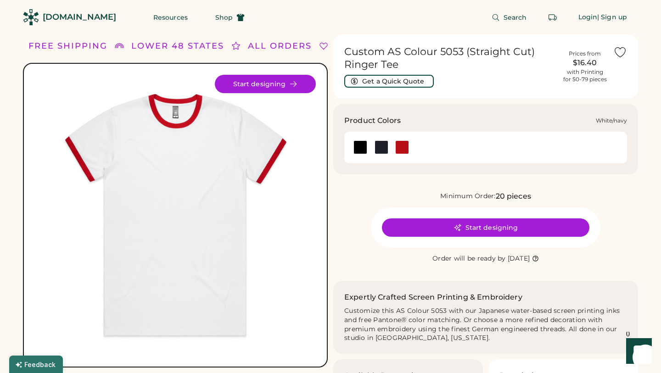
click at [382, 150] on div at bounding box center [382, 148] width 14 height 14
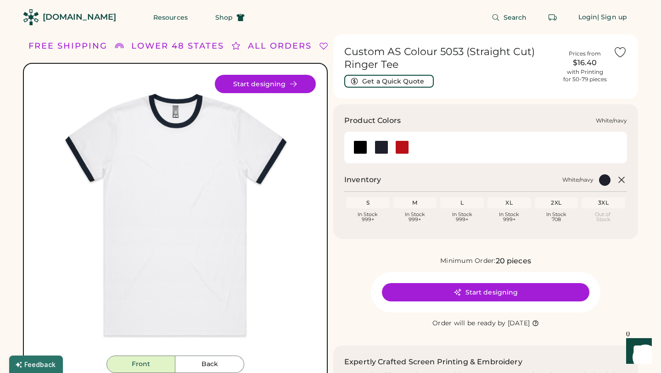
click at [385, 147] on div at bounding box center [382, 148] width 14 height 14
click at [353, 150] on div at bounding box center [360, 148] width 21 height 14
click at [357, 147] on div at bounding box center [361, 148] width 14 height 14
click at [383, 147] on div at bounding box center [382, 148] width 14 height 14
click at [402, 148] on div at bounding box center [403, 148] width 14 height 14
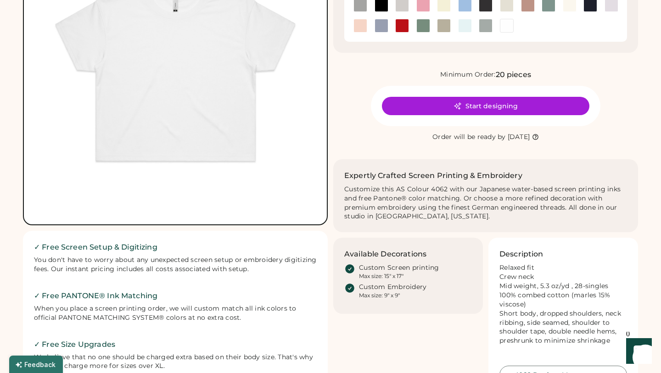
scroll to position [143, 0]
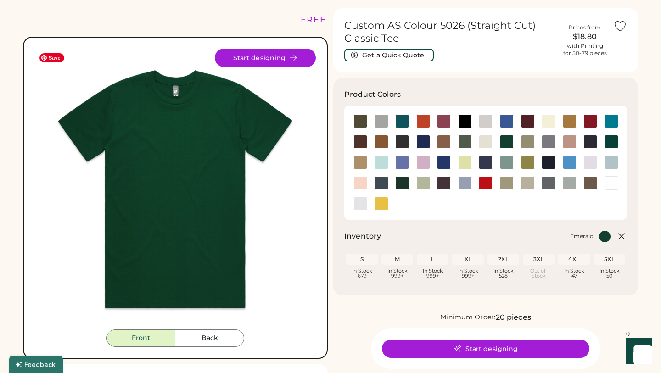
scroll to position [27, 0]
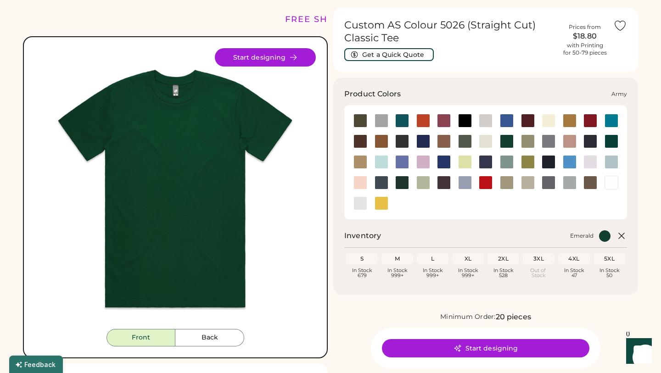
click at [363, 119] on div at bounding box center [361, 121] width 14 height 14
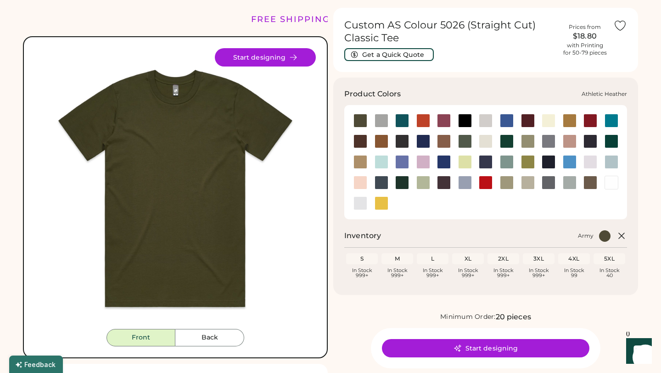
click at [381, 125] on div at bounding box center [382, 121] width 14 height 14
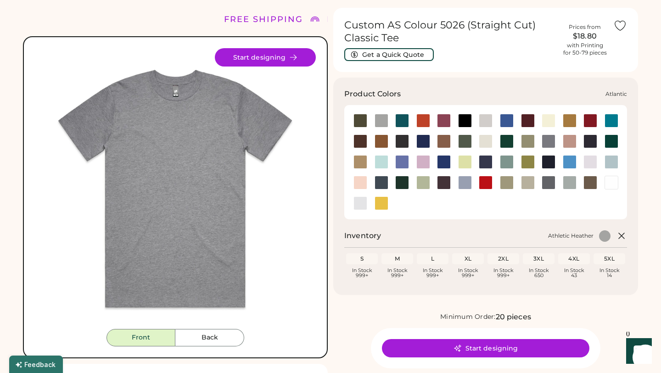
click at [399, 125] on div at bounding box center [403, 121] width 14 height 14
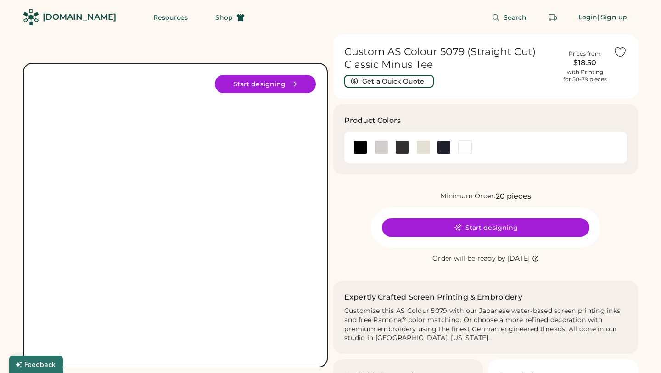
scroll to position [26, 0]
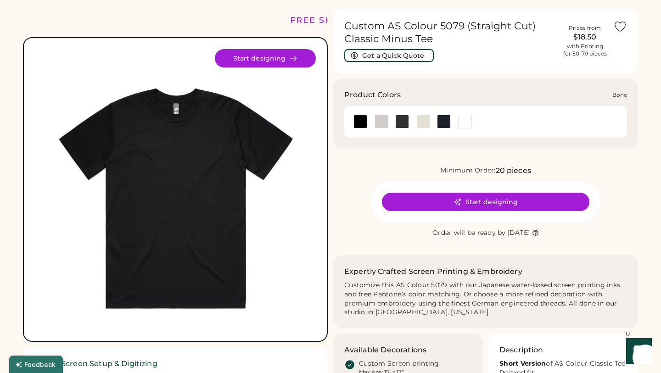
click at [384, 122] on div at bounding box center [382, 122] width 14 height 14
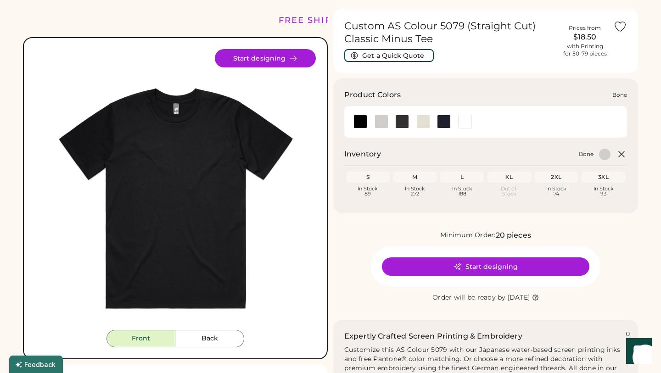
click at [384, 122] on div at bounding box center [382, 122] width 14 height 14
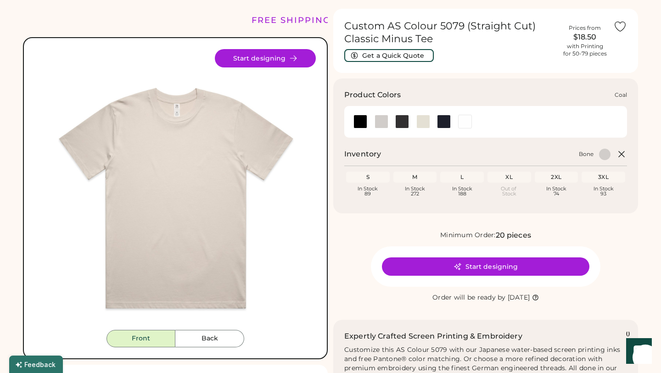
click at [403, 121] on div at bounding box center [403, 122] width 14 height 14
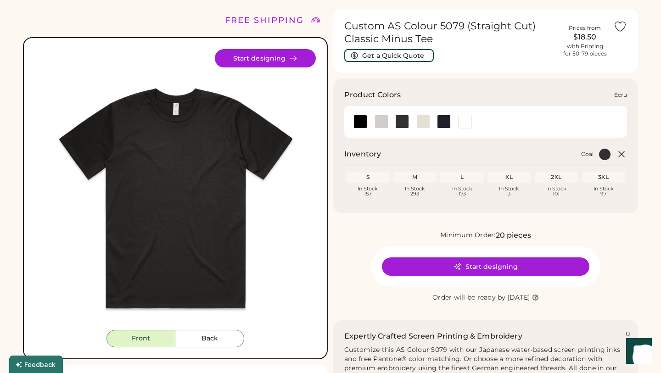
click at [427, 122] on div at bounding box center [424, 122] width 14 height 14
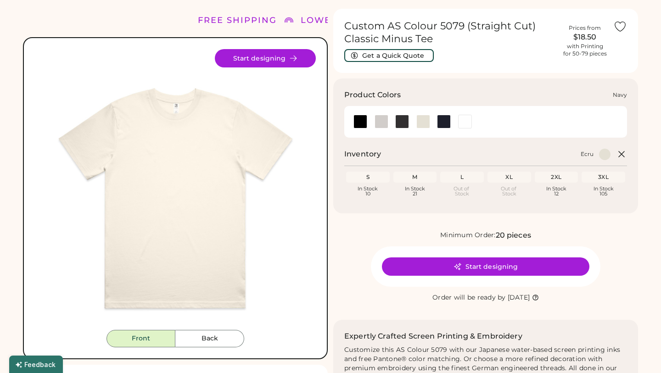
click at [446, 120] on div at bounding box center [444, 122] width 14 height 14
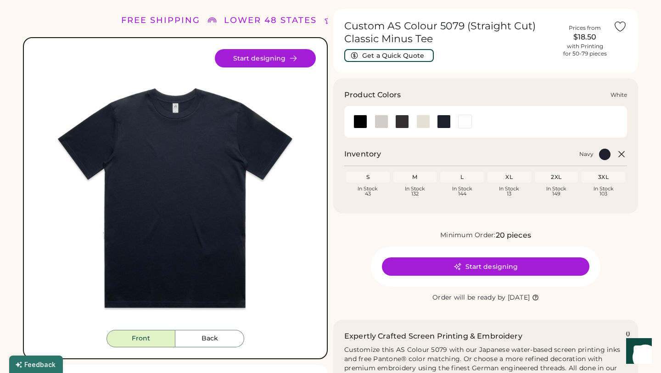
click at [461, 119] on div at bounding box center [465, 122] width 14 height 14
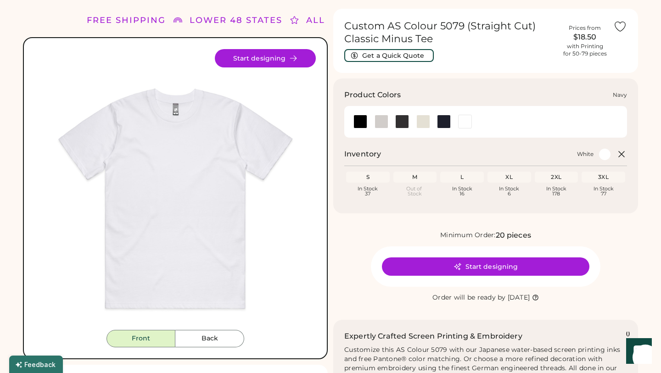
click at [444, 120] on div at bounding box center [444, 122] width 14 height 14
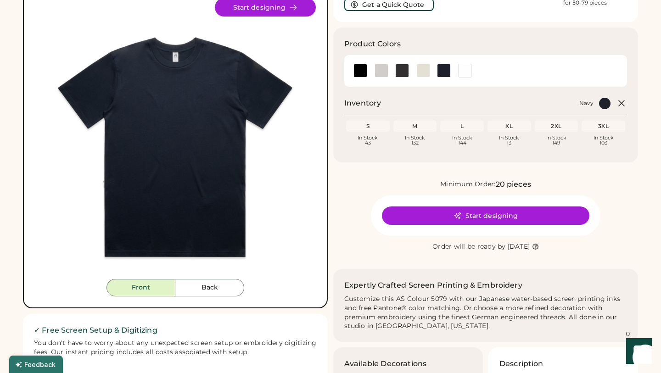
scroll to position [79, 0]
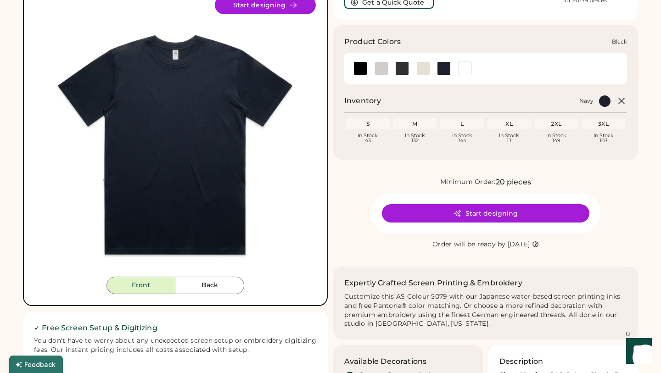
click at [364, 68] on div at bounding box center [361, 69] width 14 height 14
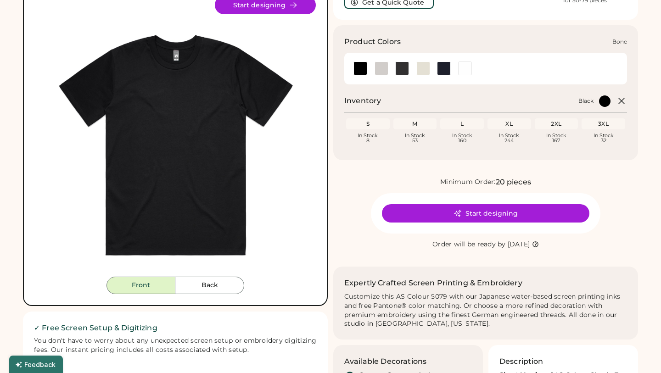
click at [388, 68] on div at bounding box center [382, 69] width 14 height 14
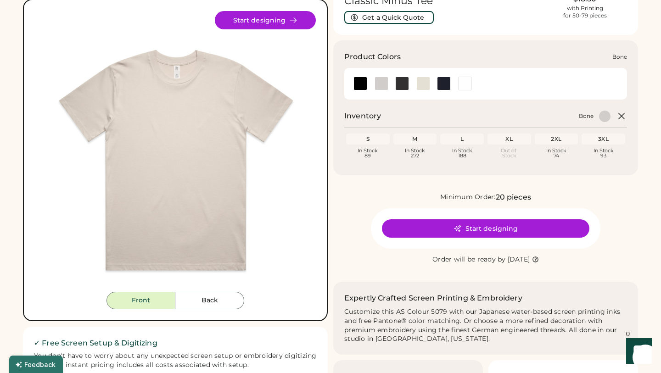
scroll to position [63, 0]
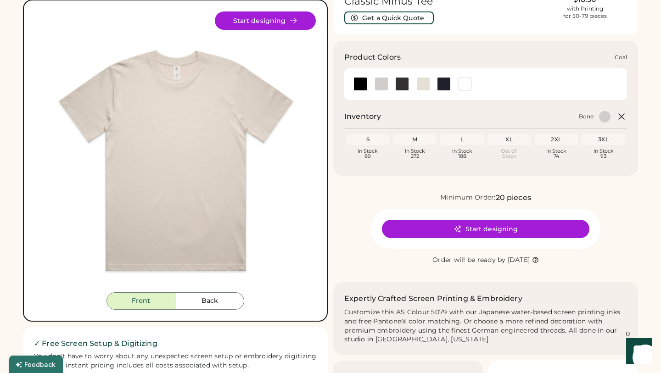
click at [402, 85] on div at bounding box center [403, 84] width 14 height 14
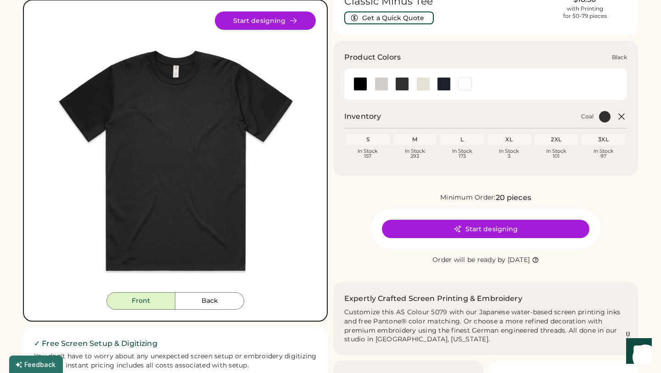
click at [360, 82] on div at bounding box center [361, 84] width 14 height 14
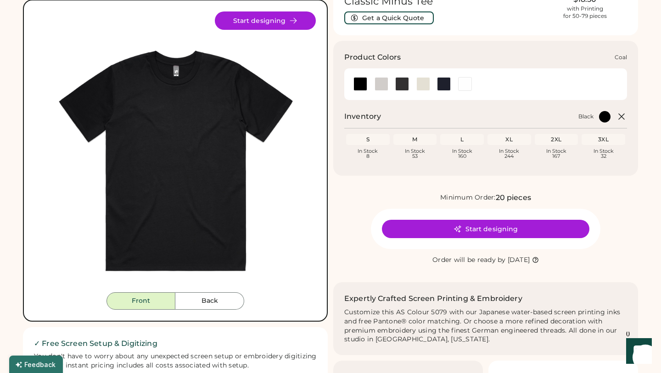
click at [402, 85] on div at bounding box center [403, 84] width 14 height 14
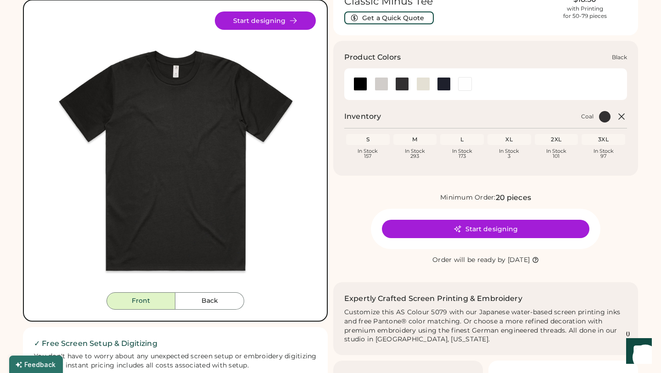
click at [357, 84] on div at bounding box center [361, 84] width 14 height 14
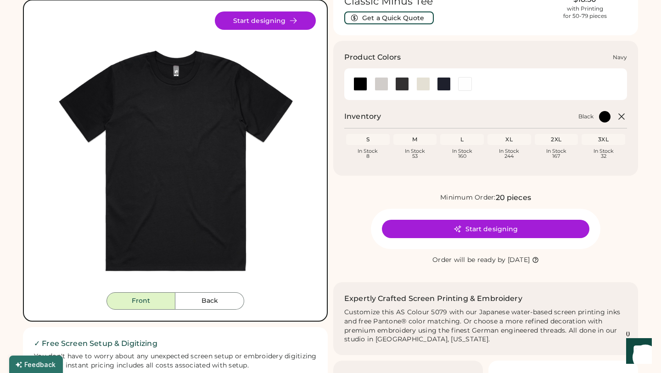
click at [441, 84] on div at bounding box center [444, 84] width 14 height 14
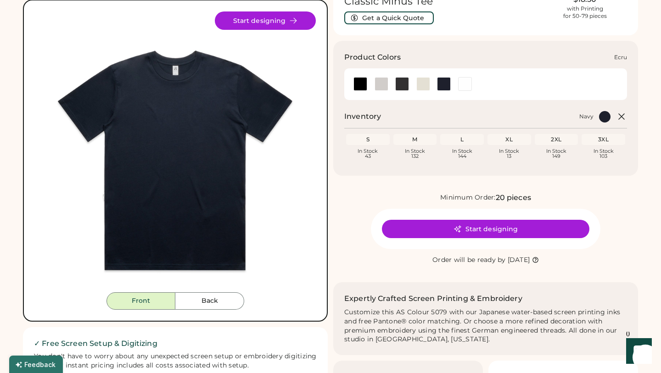
click at [425, 85] on div at bounding box center [424, 84] width 14 height 14
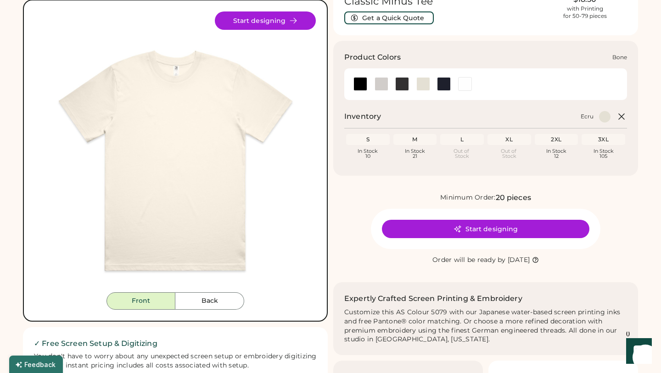
click at [388, 84] on div at bounding box center [382, 84] width 14 height 14
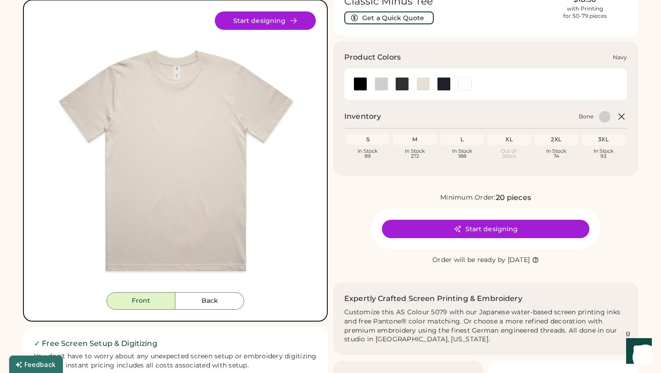
click at [440, 83] on div at bounding box center [444, 84] width 14 height 14
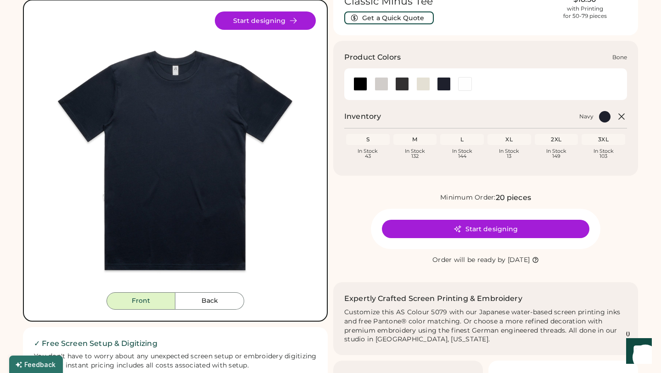
click at [387, 85] on div at bounding box center [382, 84] width 14 height 14
